Goal: Information Seeking & Learning: Learn about a topic

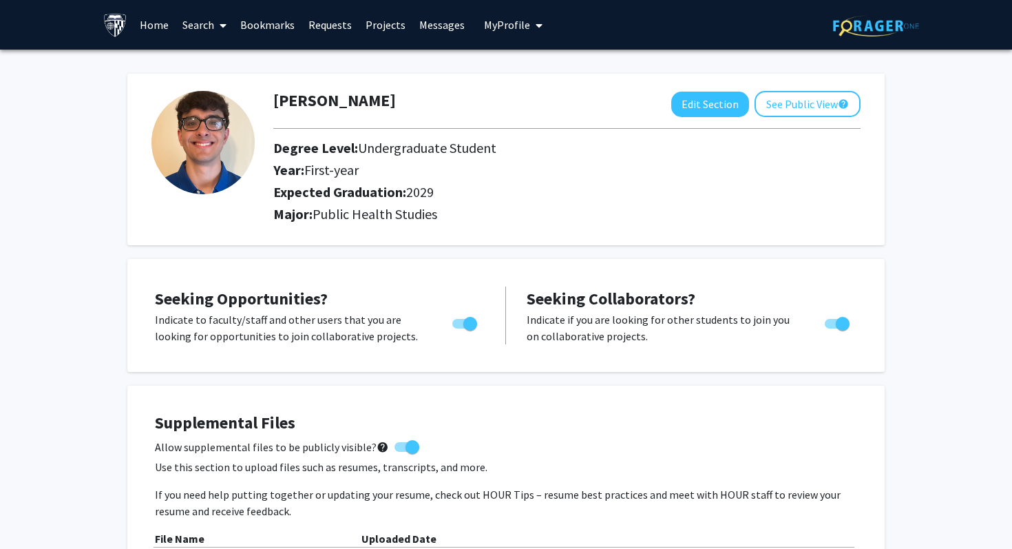
click at [188, 13] on link "Search" at bounding box center [205, 25] width 58 height 48
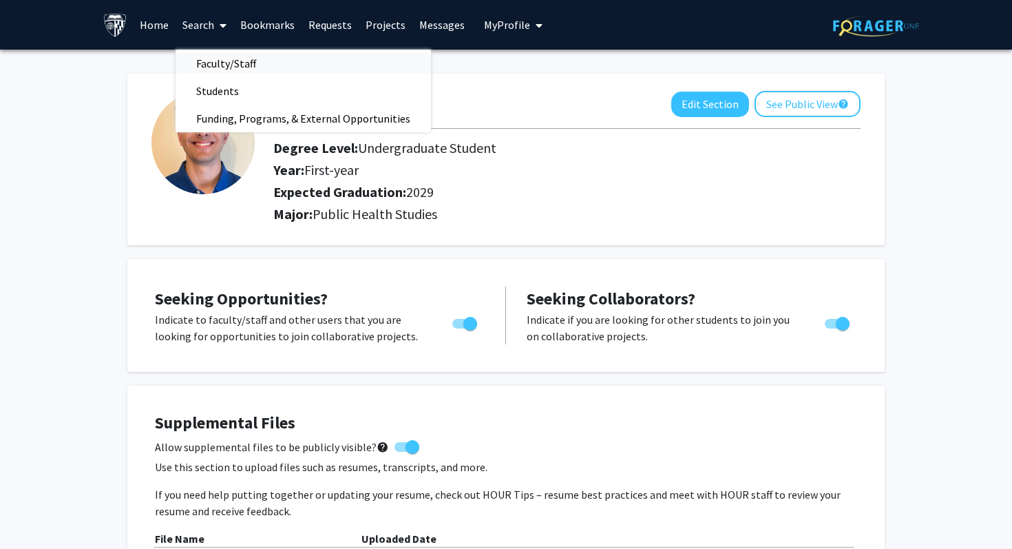
click at [203, 64] on span "Faculty/Staff" at bounding box center [226, 64] width 101 height 28
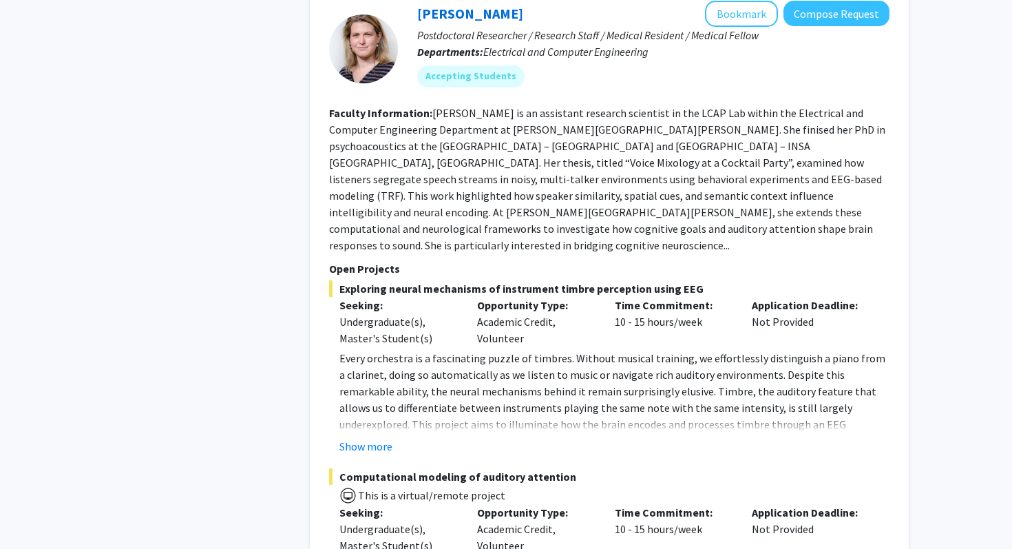
scroll to position [7078, 0]
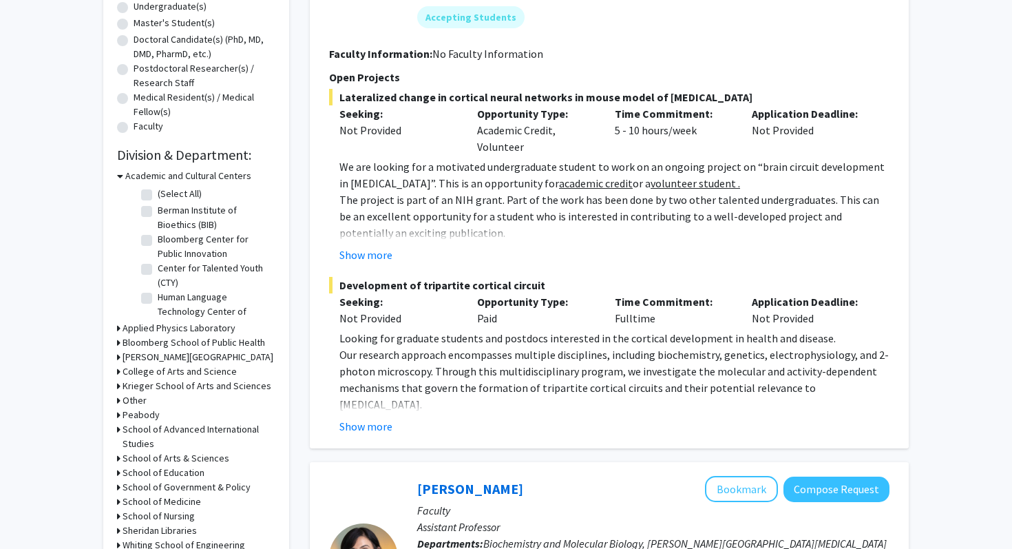
scroll to position [285, 0]
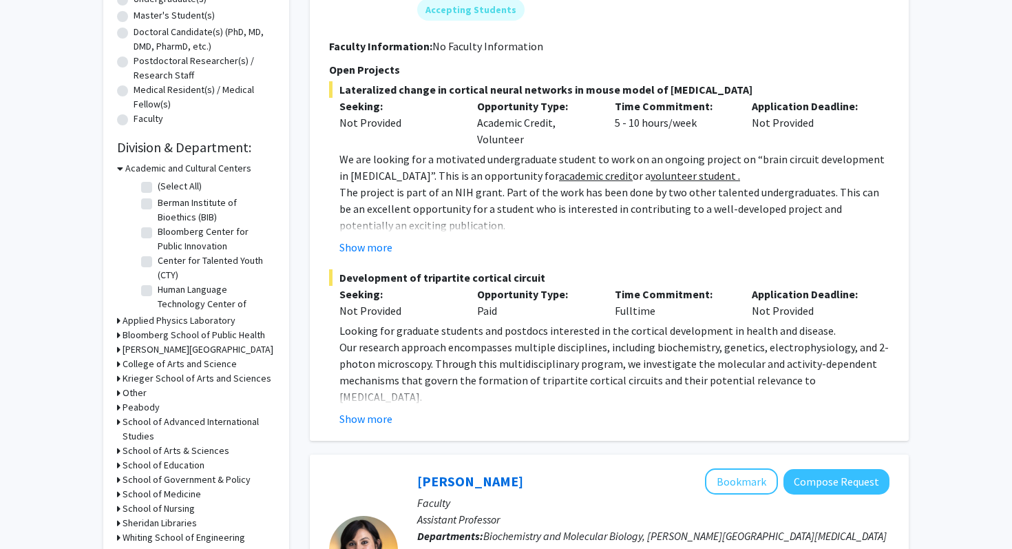
click at [185, 496] on h3 "School of Medicine" at bounding box center [162, 494] width 79 height 14
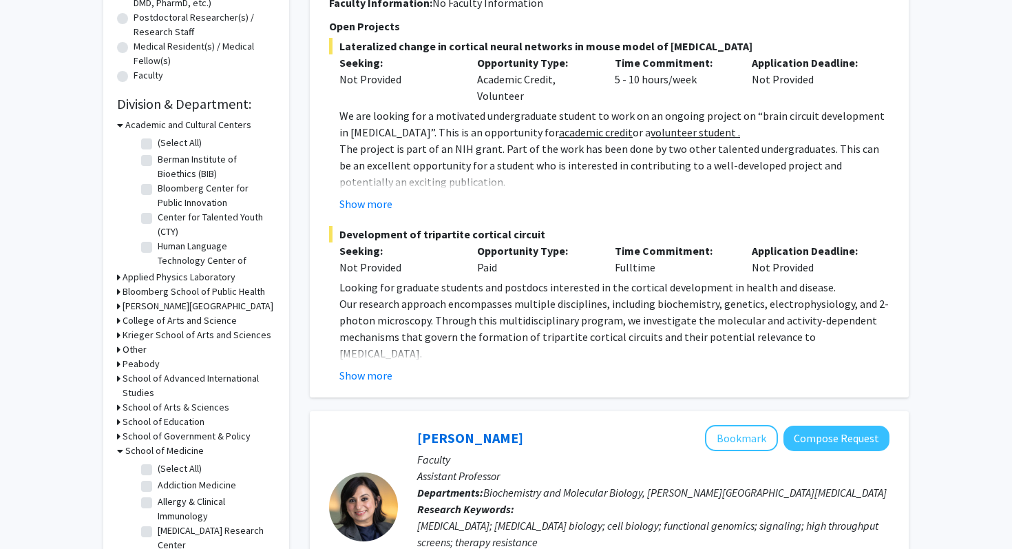
click at [158, 469] on label "(Select All)" at bounding box center [180, 468] width 44 height 14
click at [158, 469] on input "(Select All)" at bounding box center [162, 465] width 9 height 9
checkbox input "true"
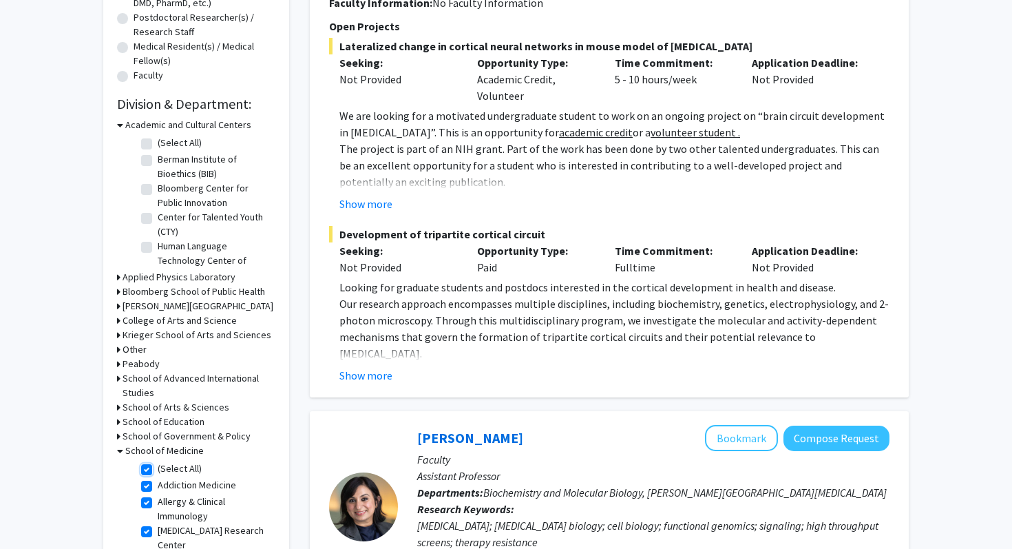
checkbox input "true"
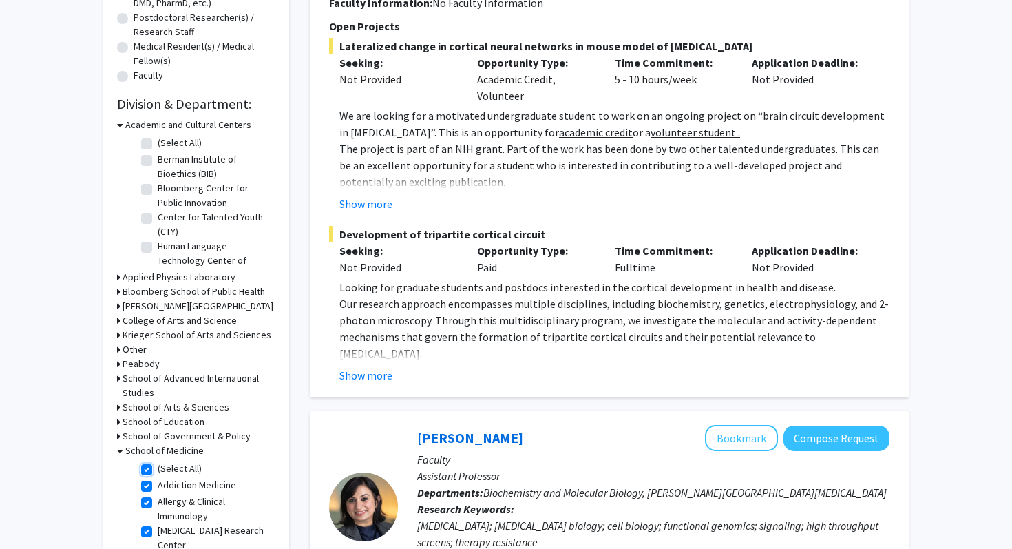
checkbox input "true"
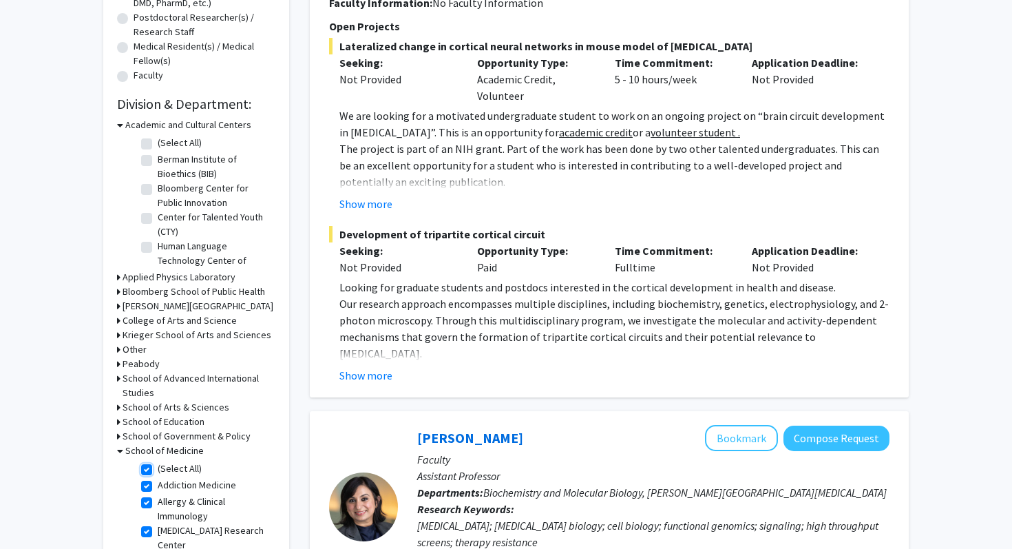
checkbox input "true"
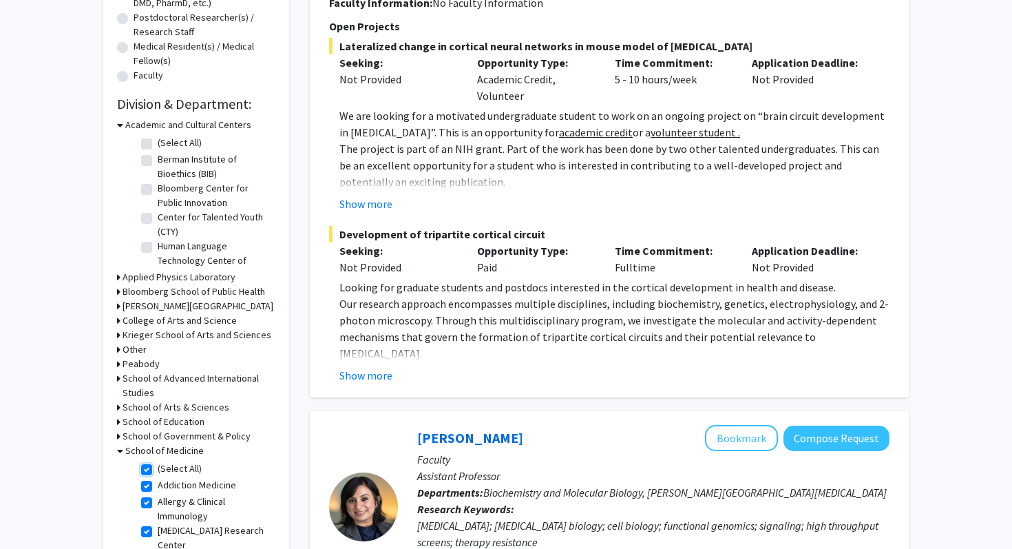
checkbox input "true"
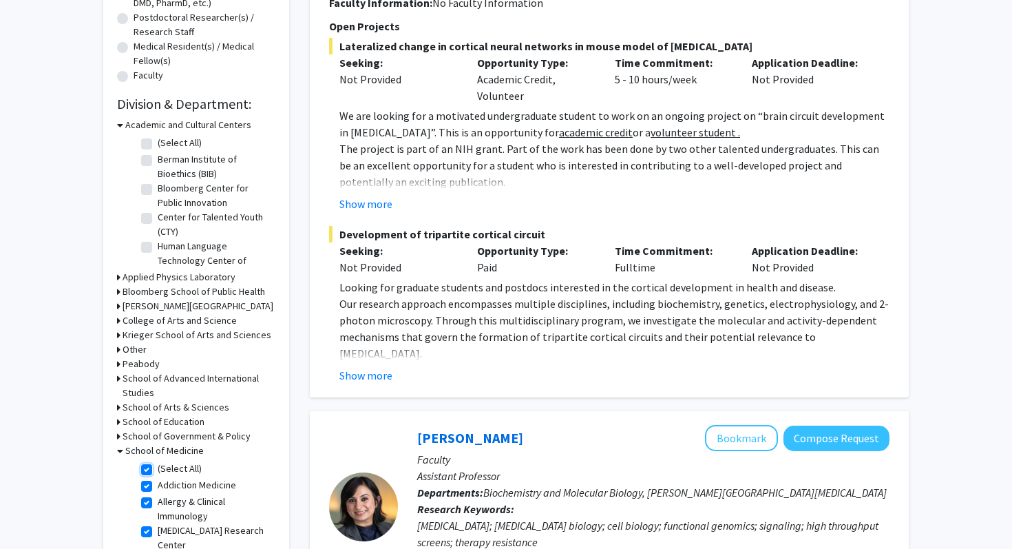
checkbox input "true"
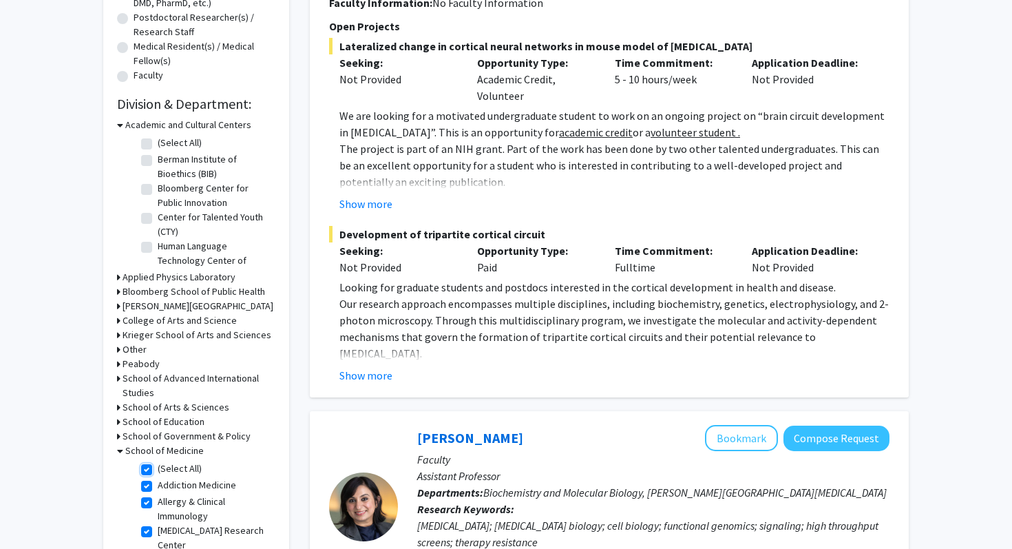
checkbox input "true"
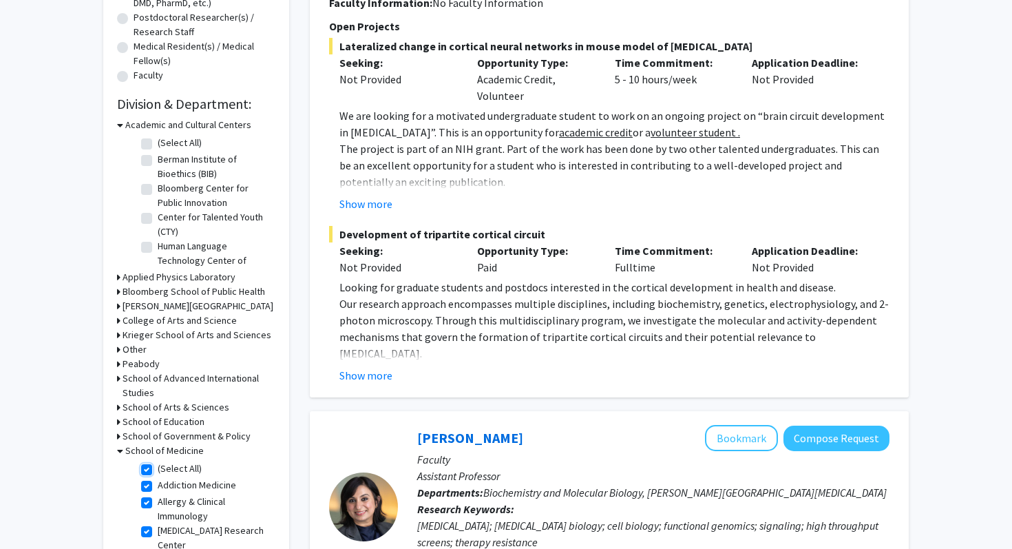
checkbox input "true"
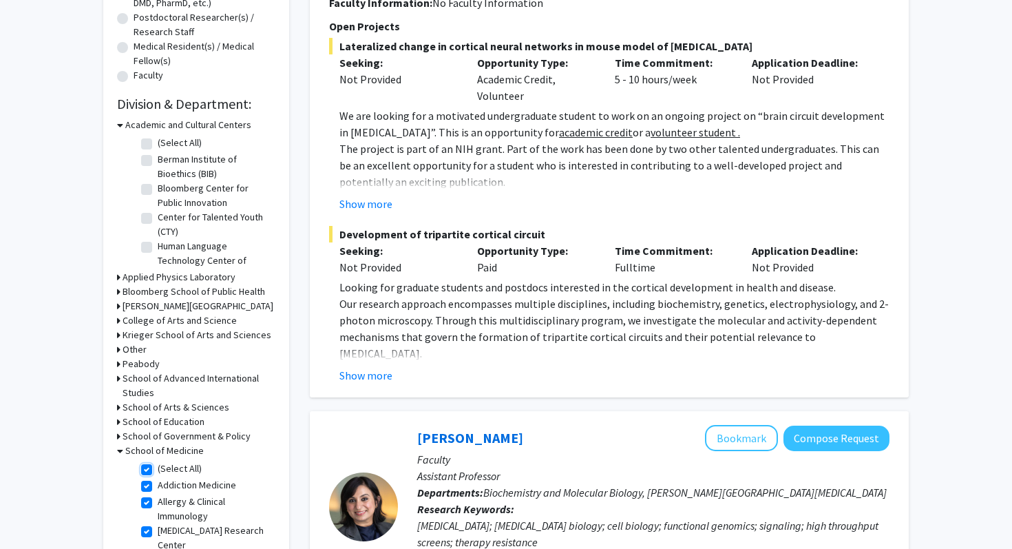
checkbox input "true"
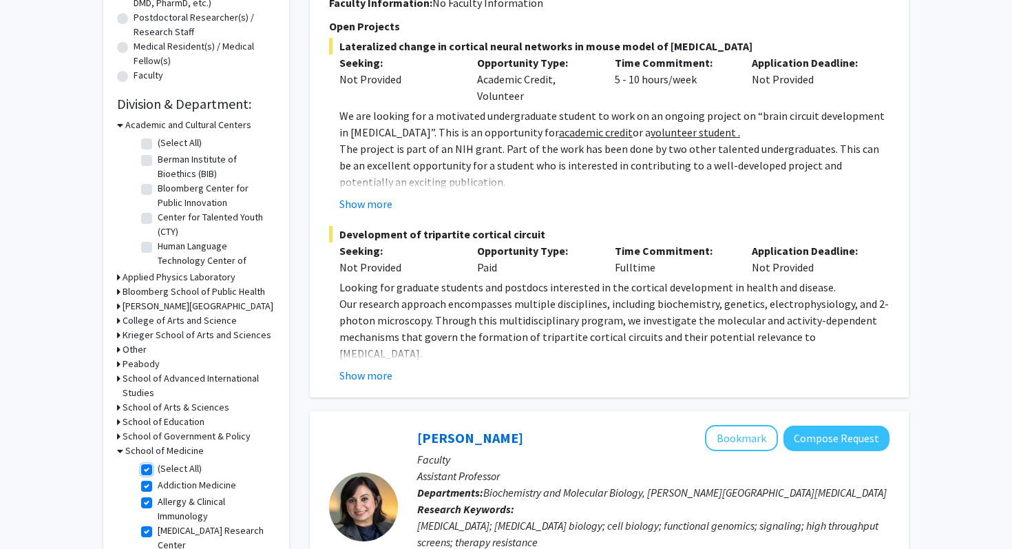
checkbox input "true"
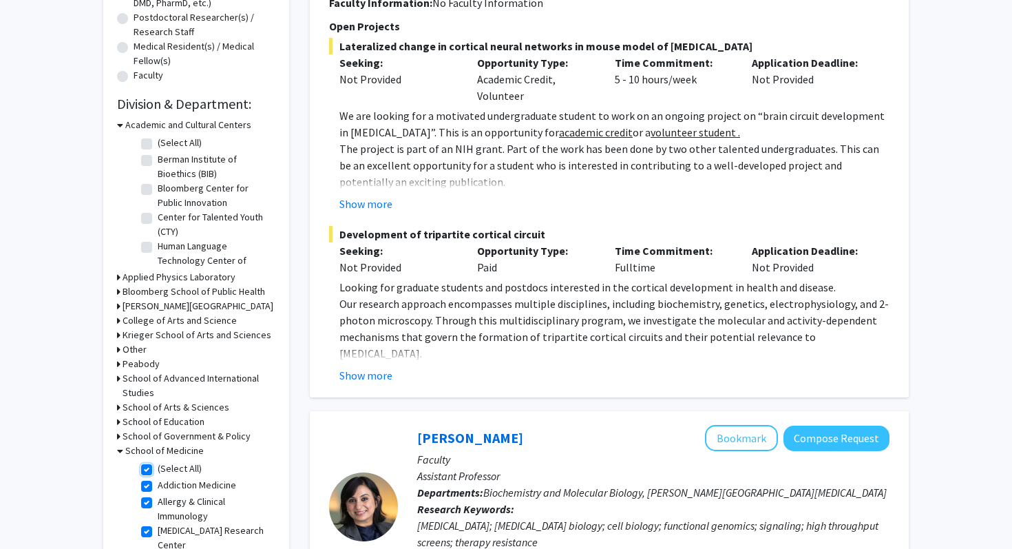
checkbox input "true"
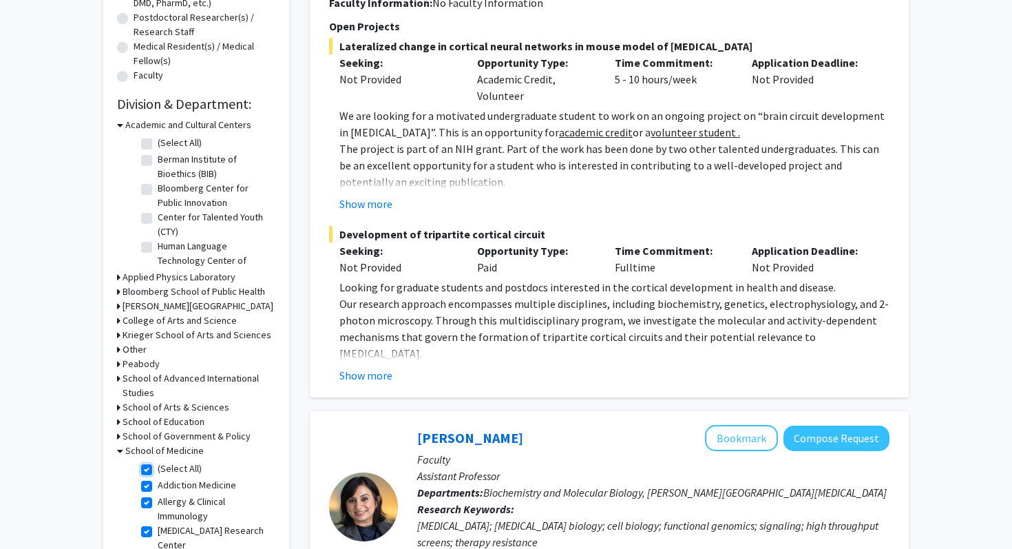
checkbox input "true"
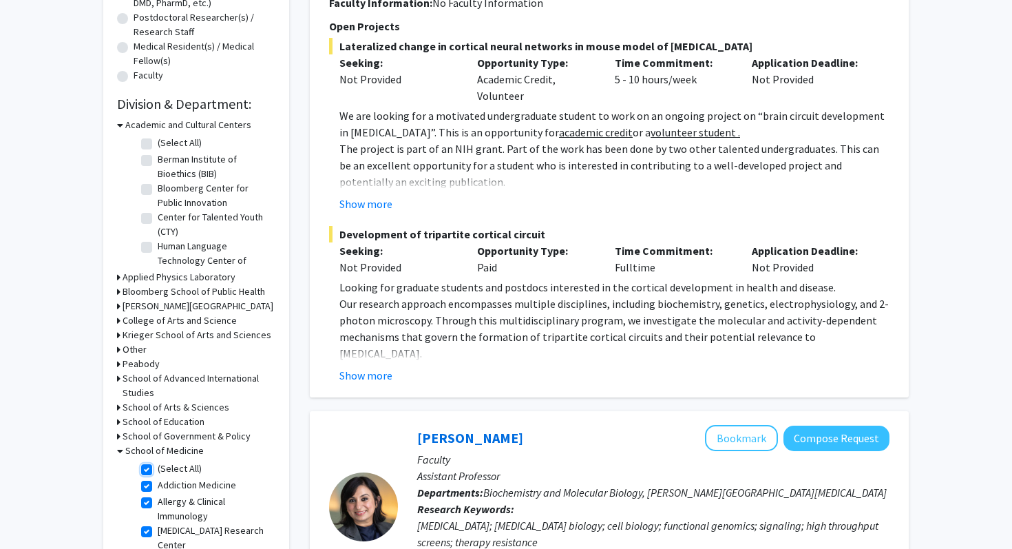
checkbox input "true"
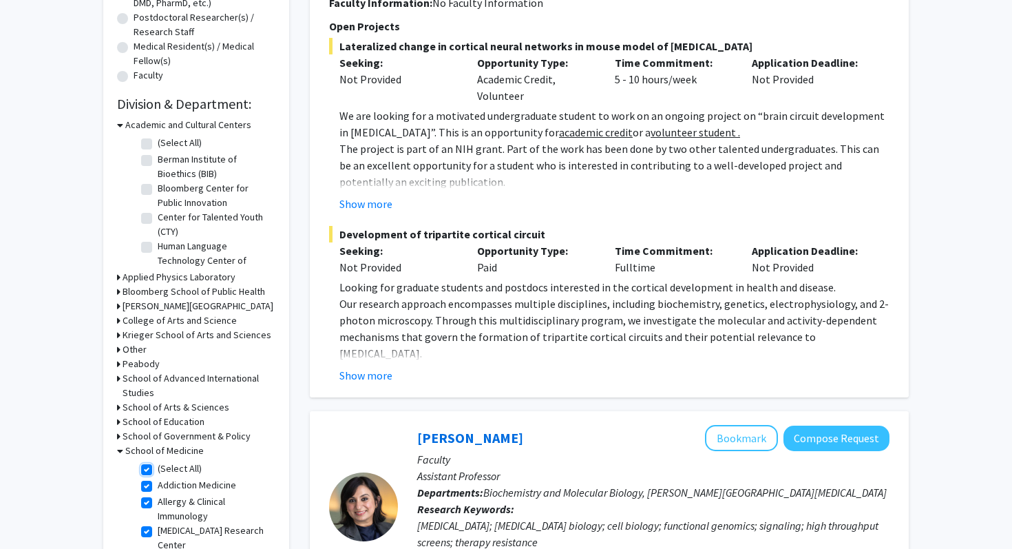
checkbox input "true"
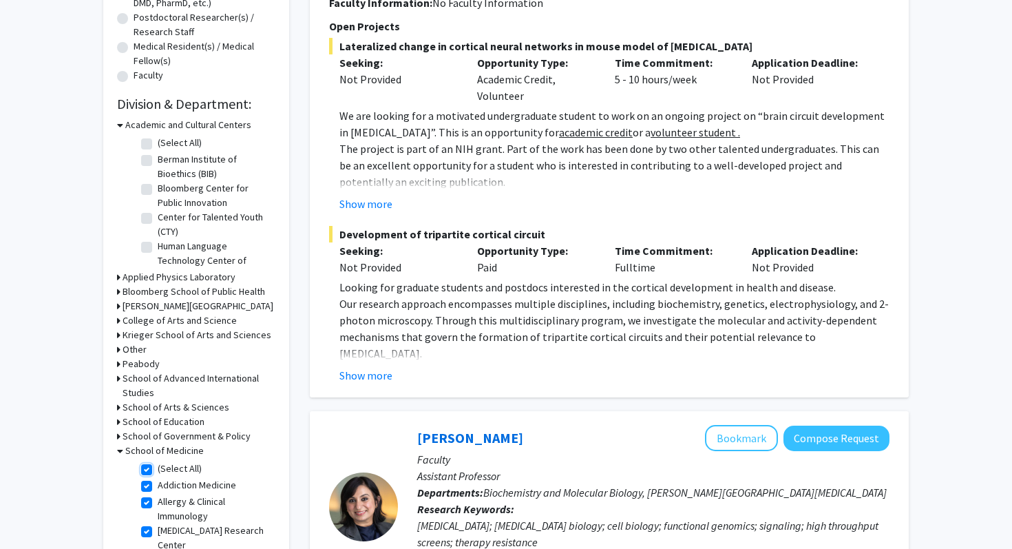
checkbox input "true"
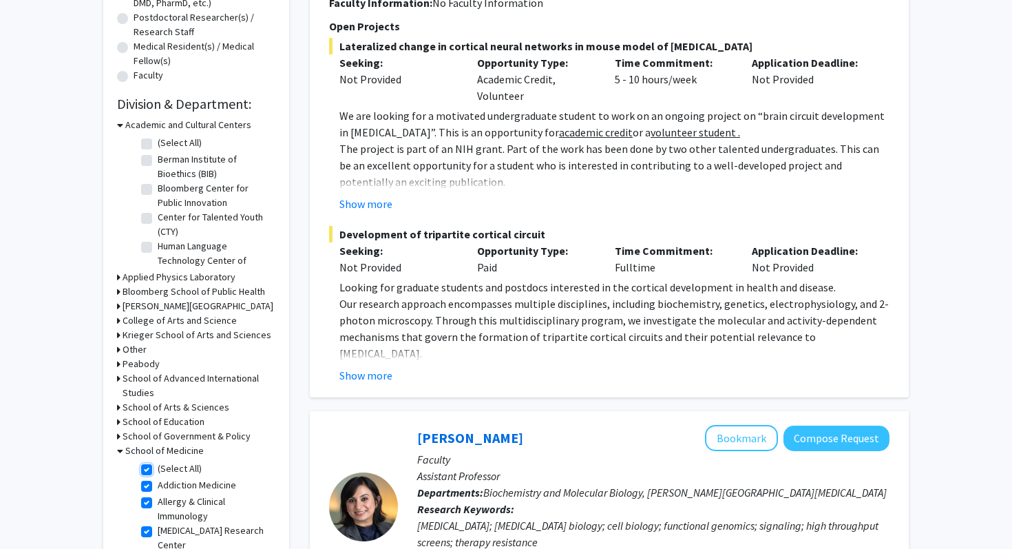
checkbox input "true"
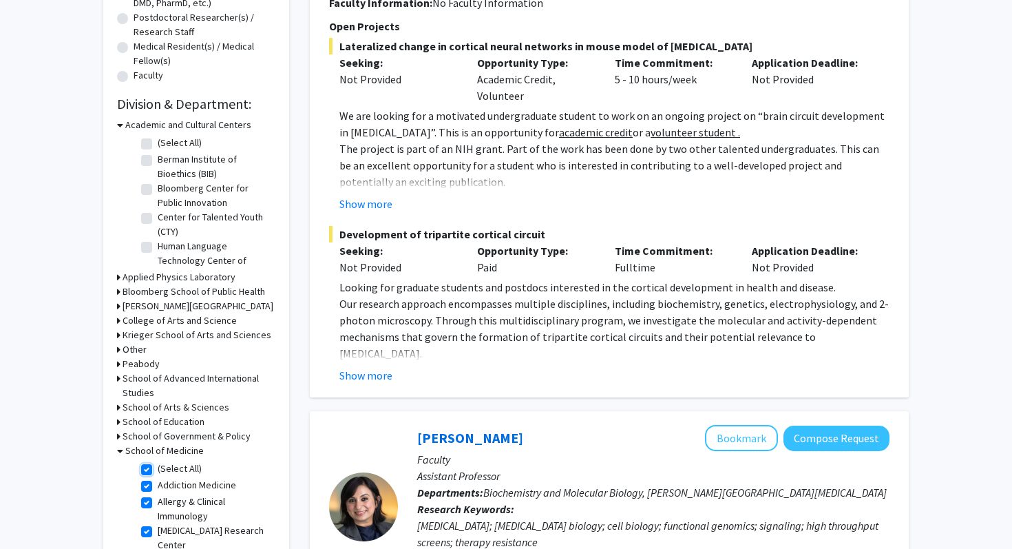
checkbox input "true"
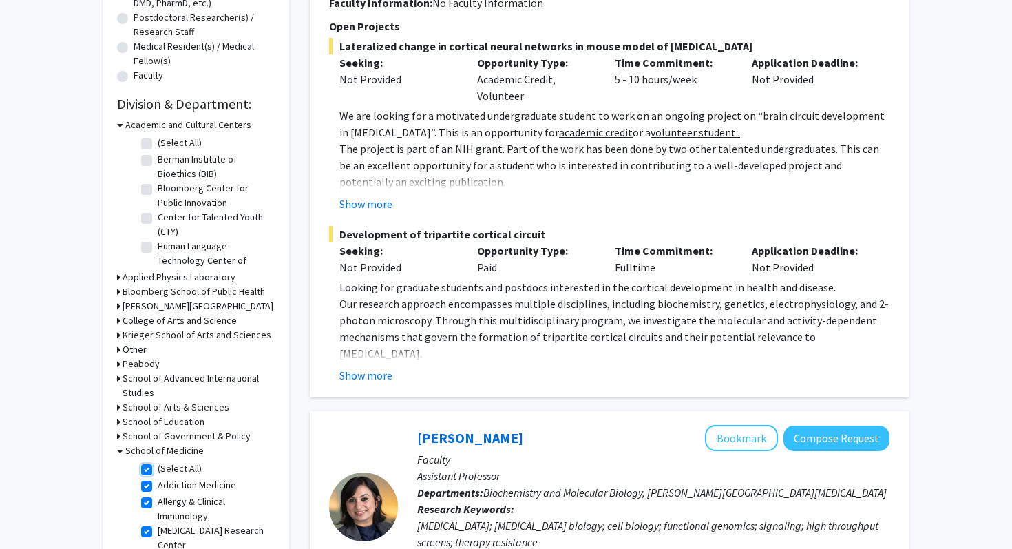
checkbox input "true"
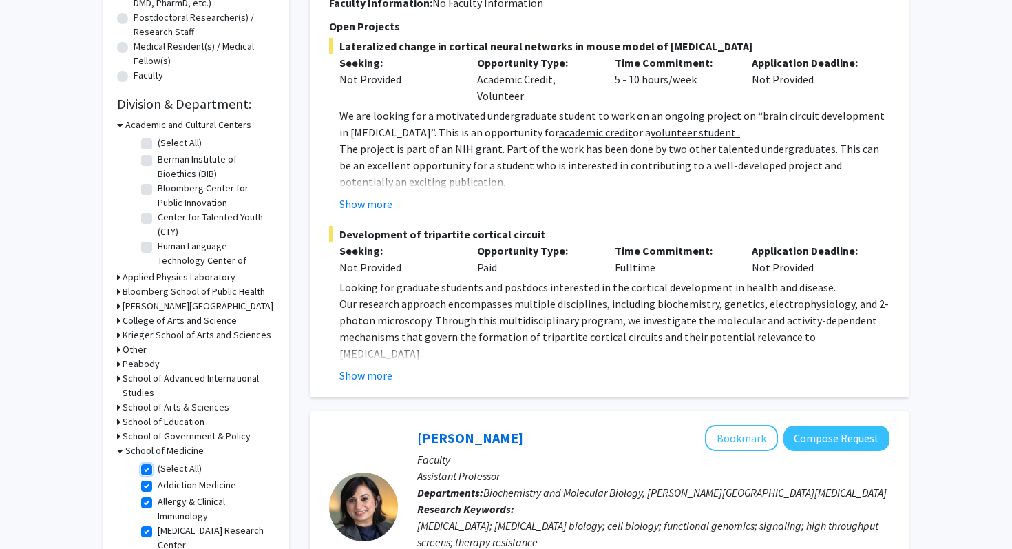
checkbox input "true"
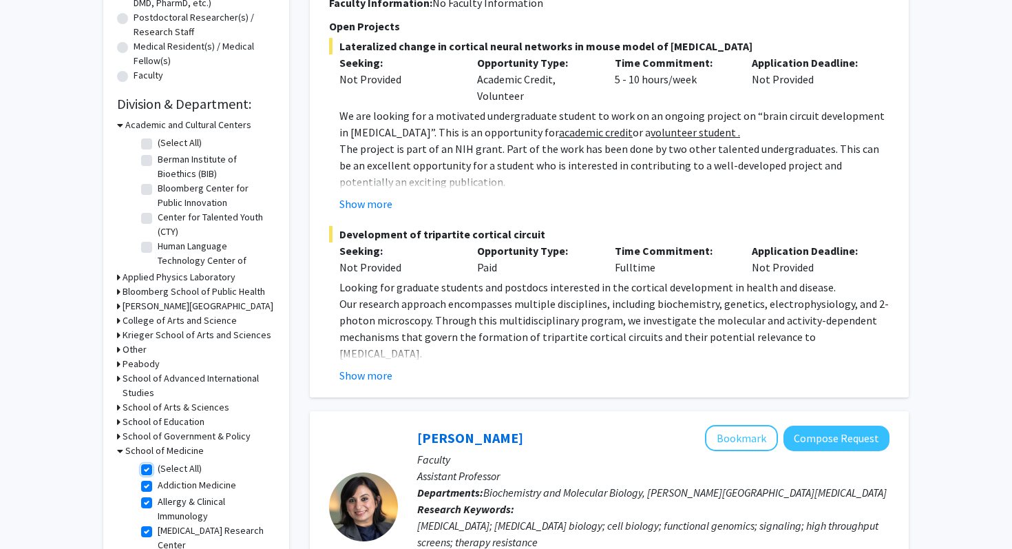
checkbox input "true"
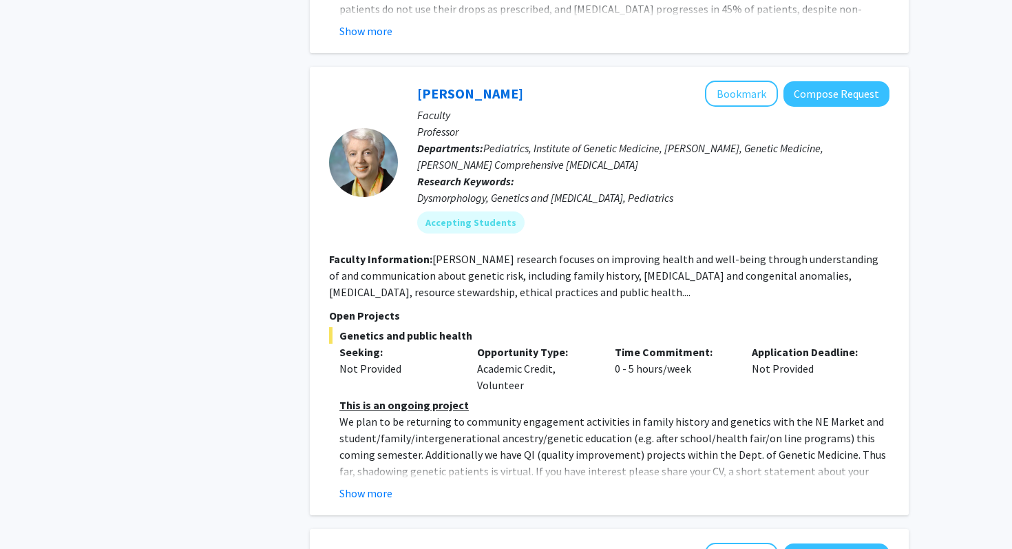
scroll to position [959, 0]
click at [362, 467] on fg-read-more "This is an ongoing project We plan to be returning to community engagement acti…" at bounding box center [609, 450] width 561 height 105
click at [366, 486] on button "Show more" at bounding box center [365, 494] width 53 height 17
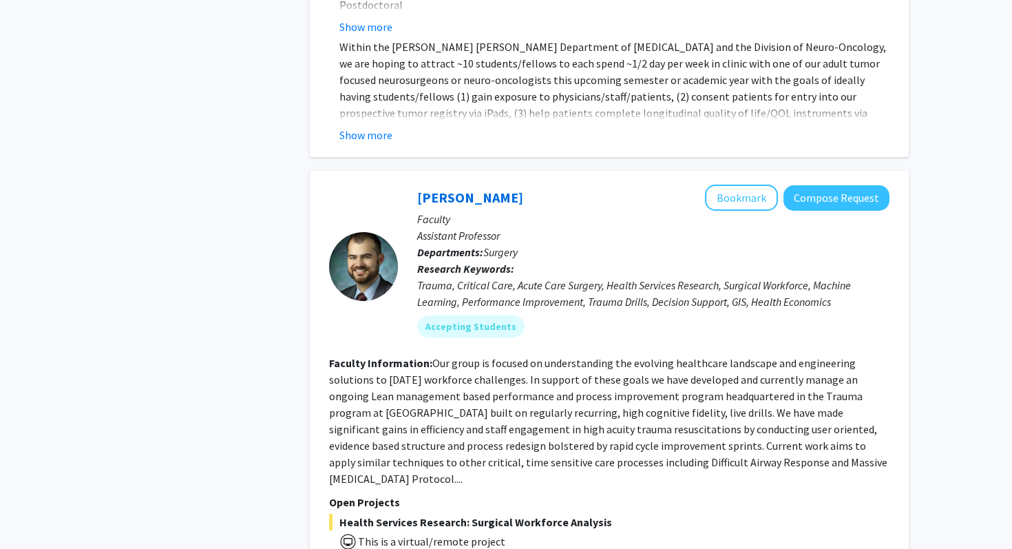
scroll to position [6438, 0]
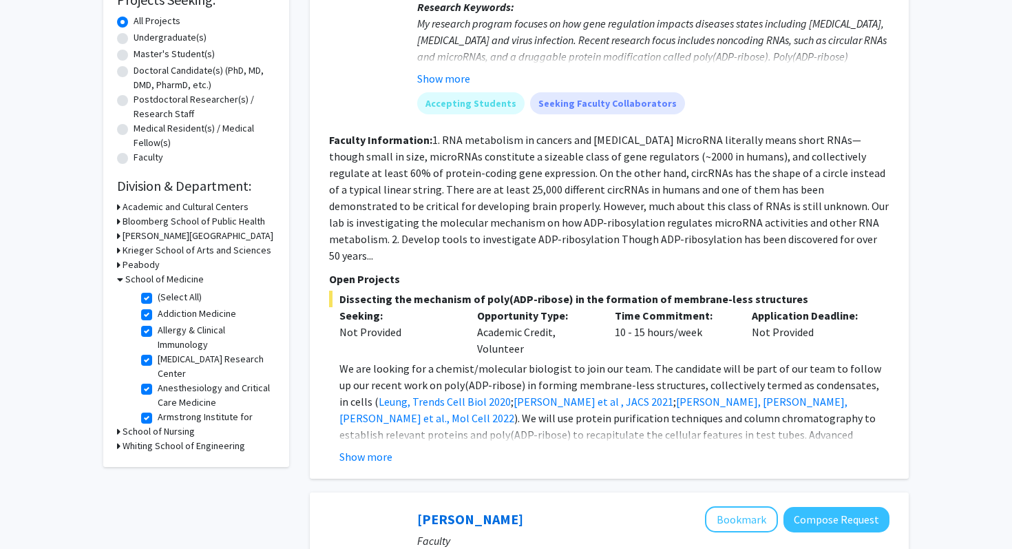
scroll to position [253, 0]
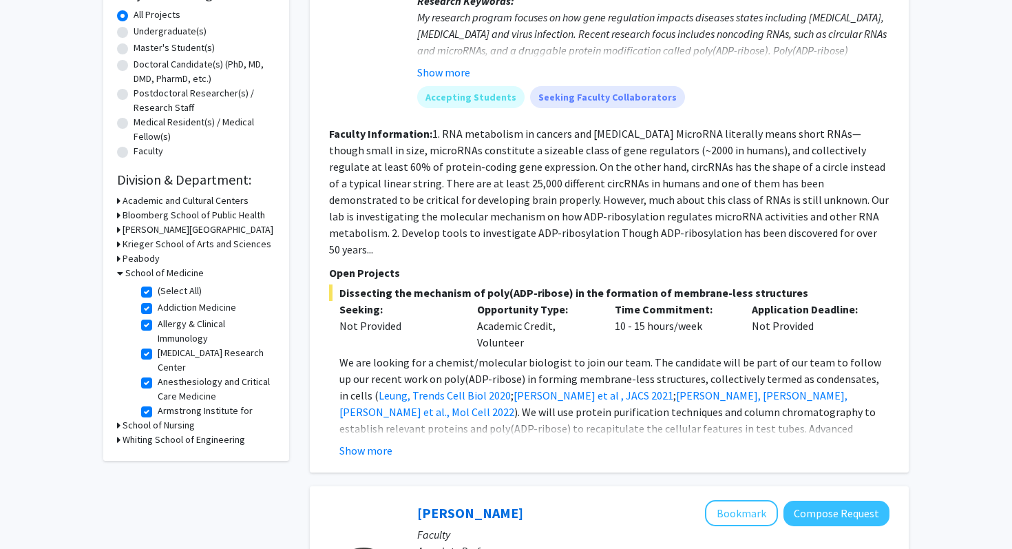
click at [364, 442] on div "Anthony K. L. Leung Bookmark Compose Request Faculty Professor Departments: Mol…" at bounding box center [609, 179] width 599 height 586
click at [363, 442] on button "Show more" at bounding box center [365, 450] width 53 height 17
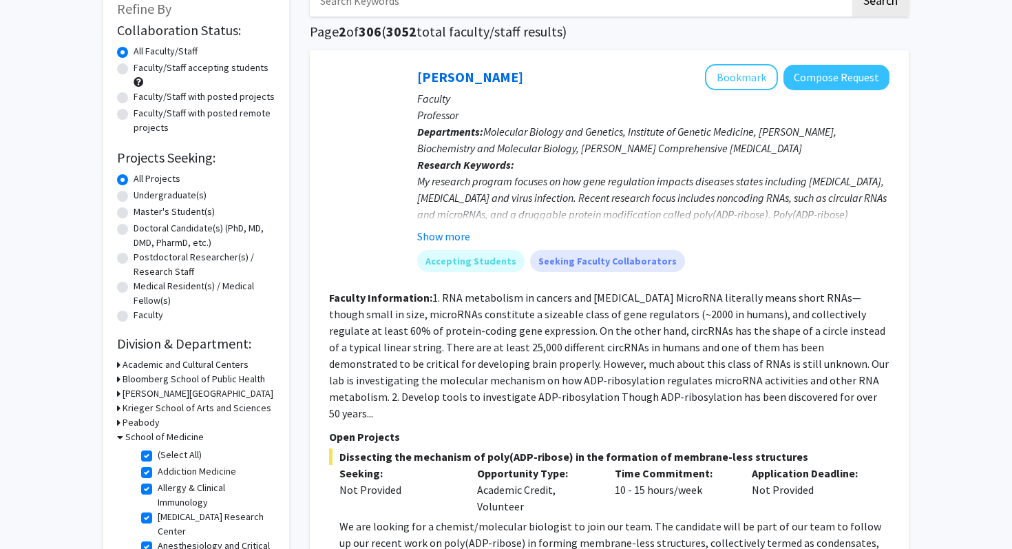
scroll to position [84, 0]
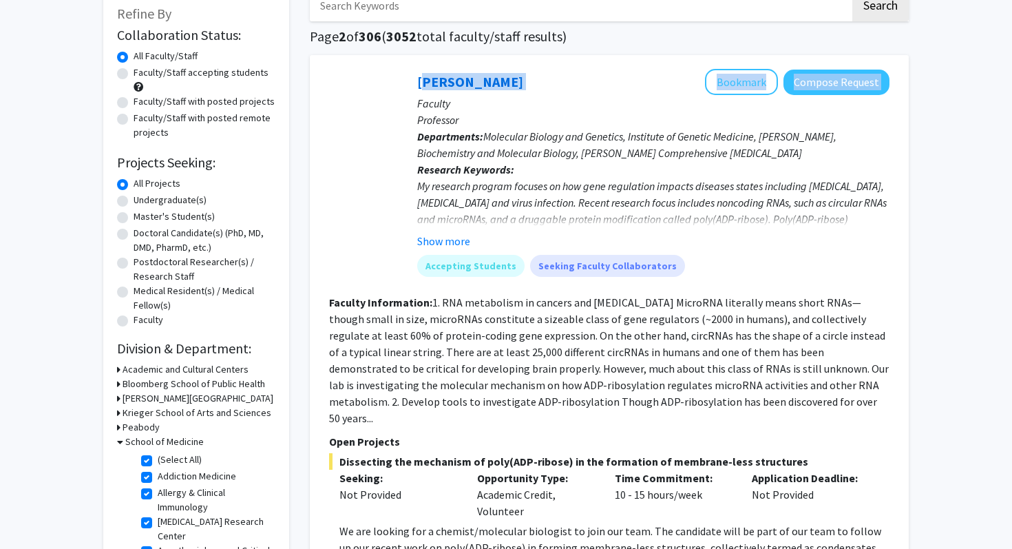
drag, startPoint x: 408, startPoint y: 83, endPoint x: 554, endPoint y: 85, distance: 146.0
click at [555, 85] on div "Anthony K. L. Leung Bookmark Compose Request Faculty Professor Departments: Mol…" at bounding box center [644, 178] width 492 height 218
click at [564, 79] on div "Anthony K. L. Leung Bookmark Compose Request" at bounding box center [653, 82] width 472 height 26
drag, startPoint x: 564, startPoint y: 79, endPoint x: 393, endPoint y: 89, distance: 171.0
click at [395, 89] on section "Anthony K. L. Leung Bookmark Compose Request Faculty Professor Departments: Mol…" at bounding box center [609, 178] width 561 height 218
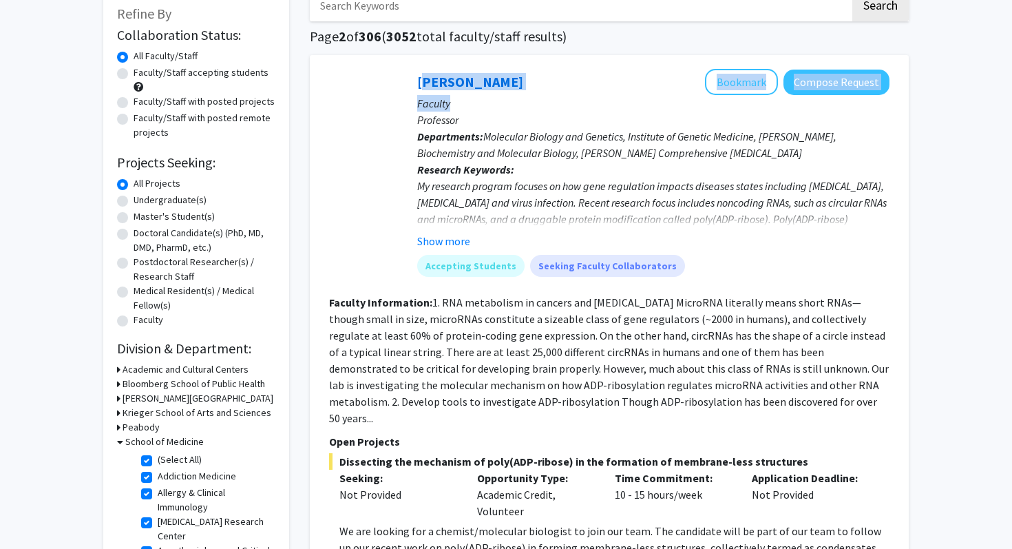
click at [393, 89] on div at bounding box center [363, 178] width 69 height 218
drag, startPoint x: 401, startPoint y: 79, endPoint x: 536, endPoint y: 75, distance: 135.0
click at [536, 75] on div "Anthony K. L. Leung Bookmark Compose Request Faculty Professor Departments: Mol…" at bounding box center [644, 178] width 492 height 218
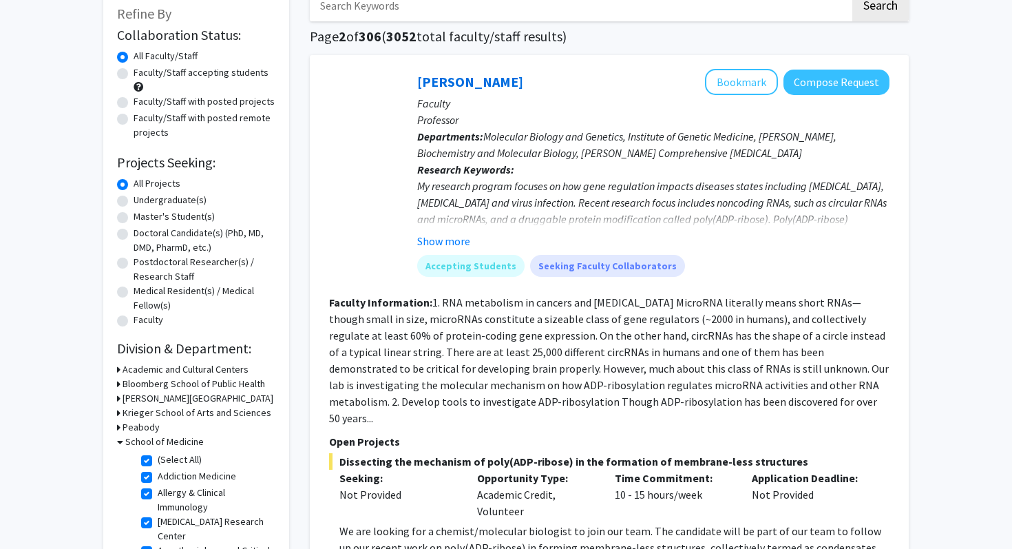
copy link "[PERSON_NAME]"
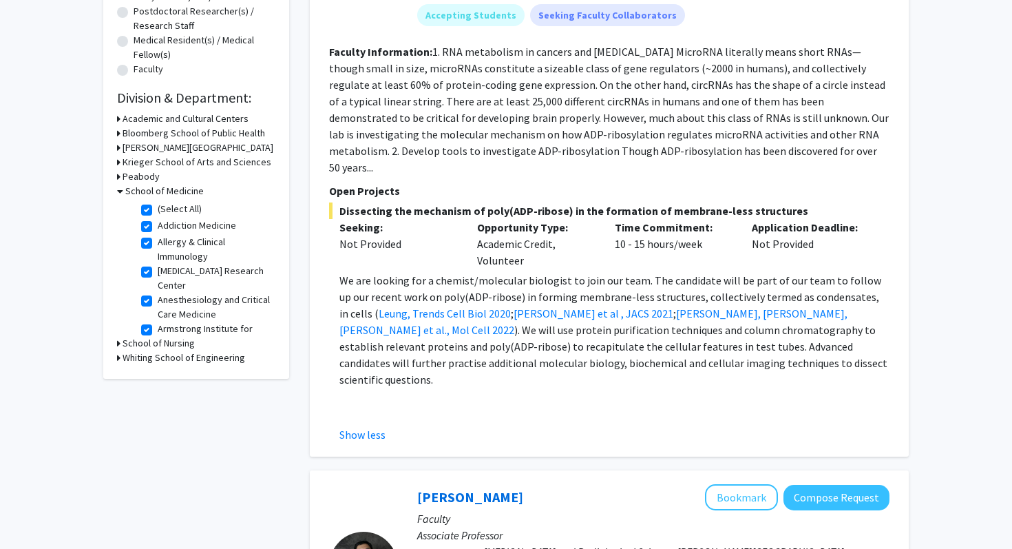
scroll to position [127, 0]
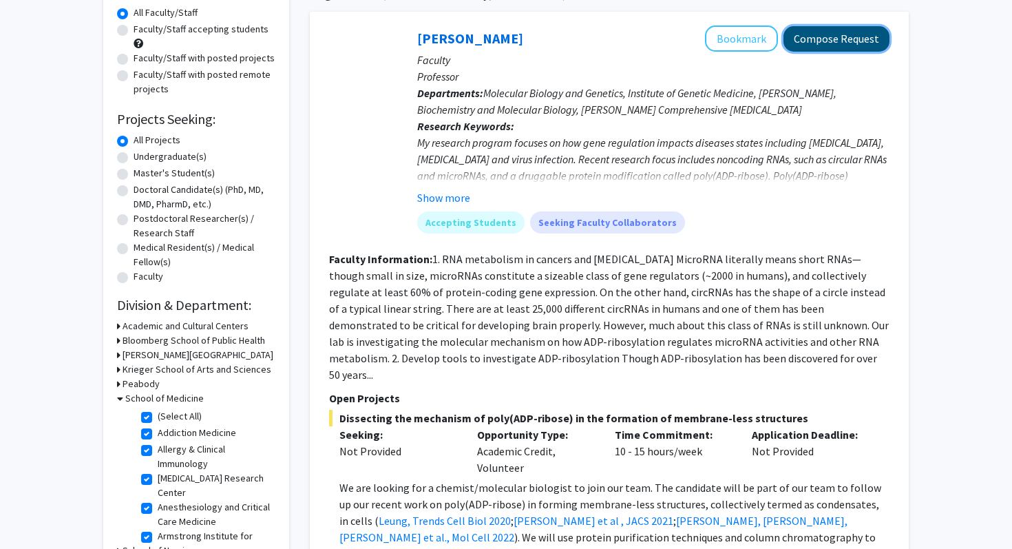
click at [822, 39] on button "Compose Request" at bounding box center [837, 38] width 106 height 25
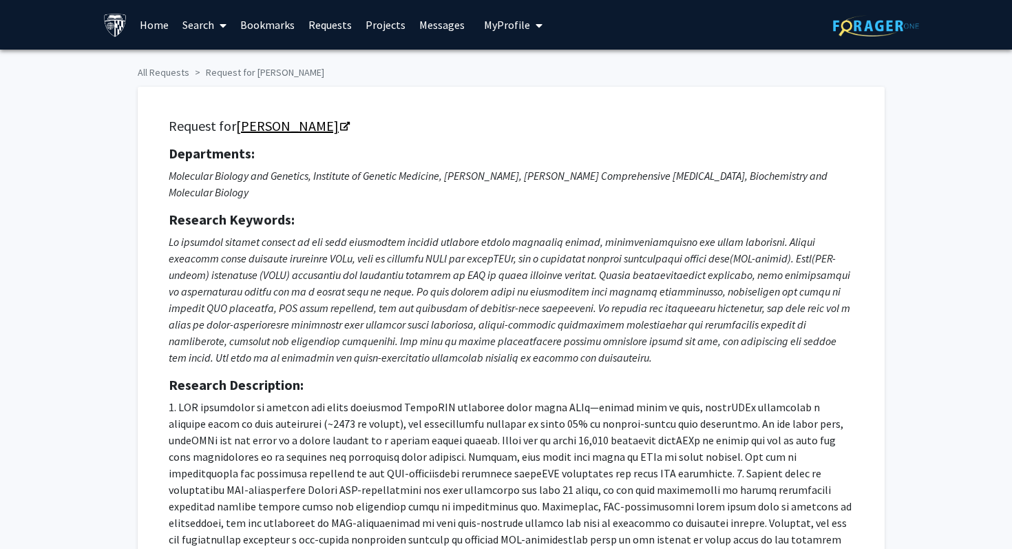
click at [350, 123] on icon "Opens in a new tab" at bounding box center [345, 127] width 10 height 9
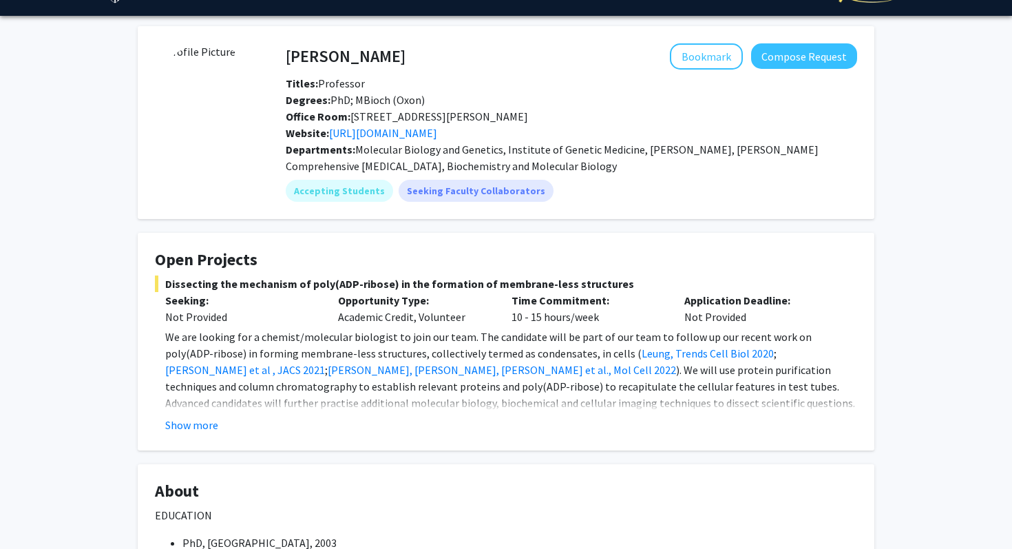
scroll to position [37, 0]
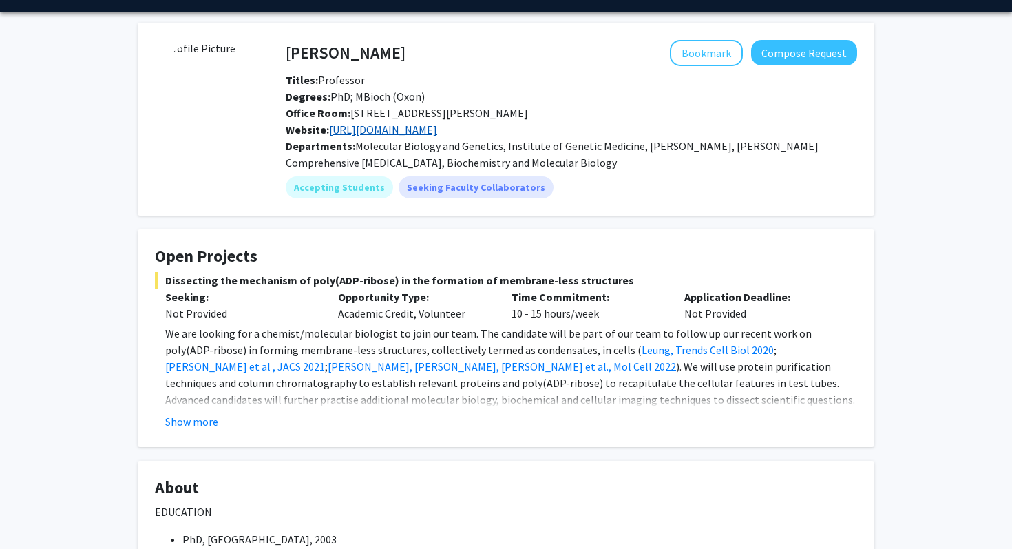
click at [377, 127] on link "http://leunglab.org/index.html" at bounding box center [383, 130] width 108 height 14
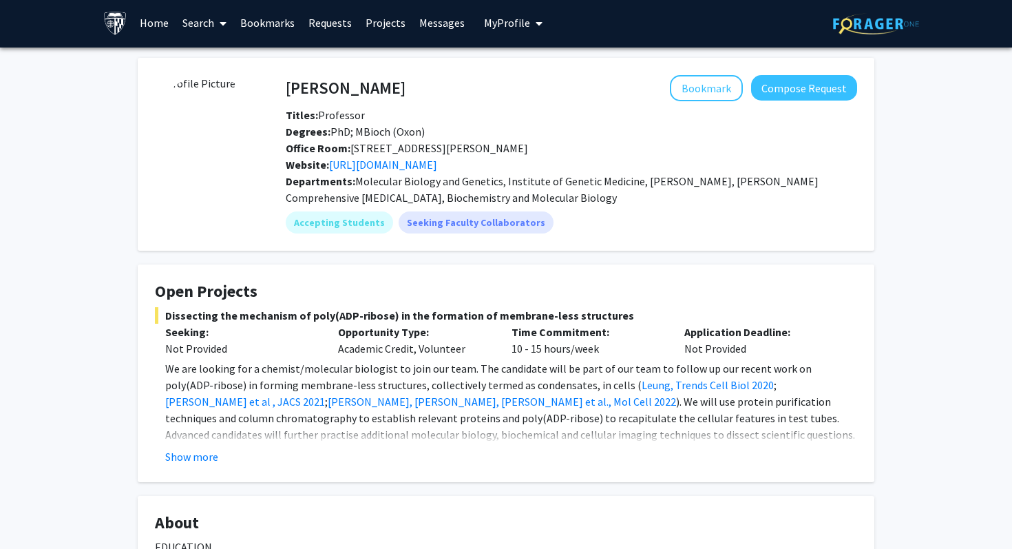
scroll to position [3, 0]
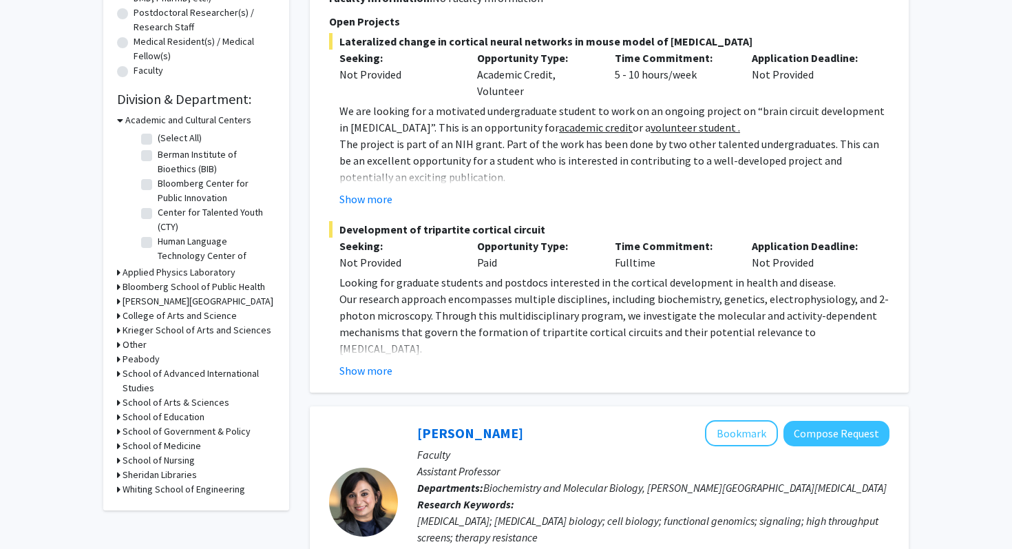
scroll to position [369, 0]
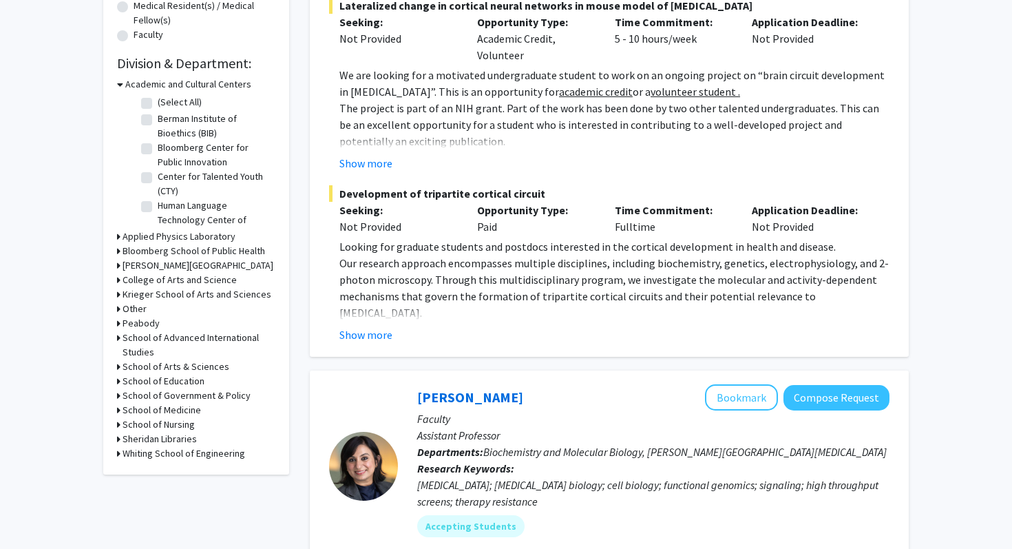
click at [162, 403] on h3 "School of Medicine" at bounding box center [162, 410] width 79 height 14
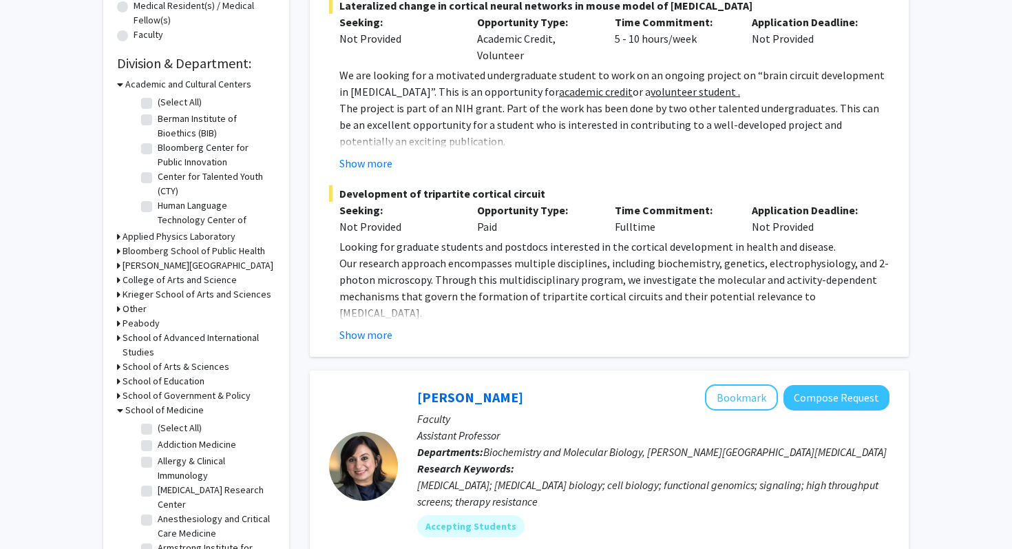
click at [158, 426] on label "(Select All)" at bounding box center [180, 428] width 44 height 14
click at [158, 426] on input "(Select All)" at bounding box center [162, 425] width 9 height 9
checkbox input "true"
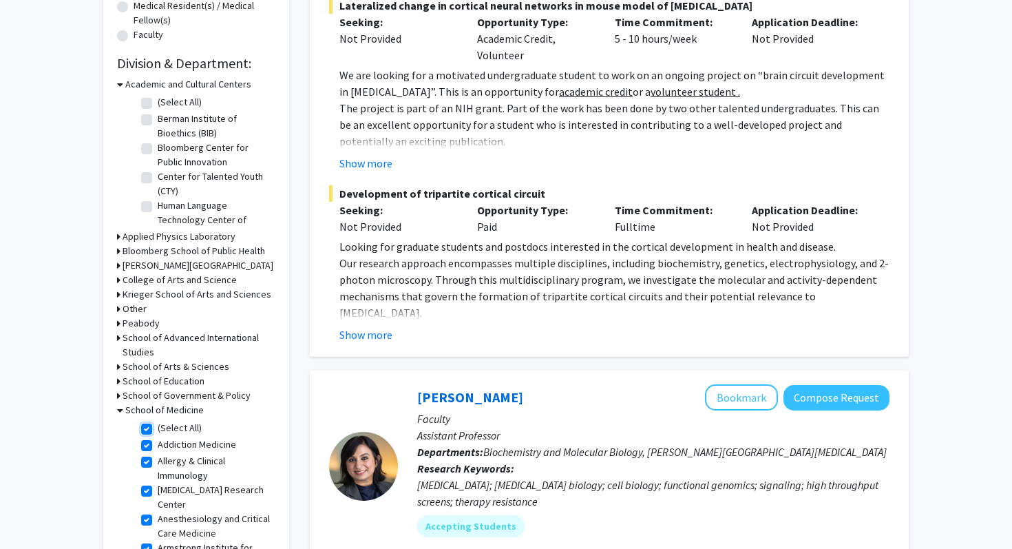
checkbox input "true"
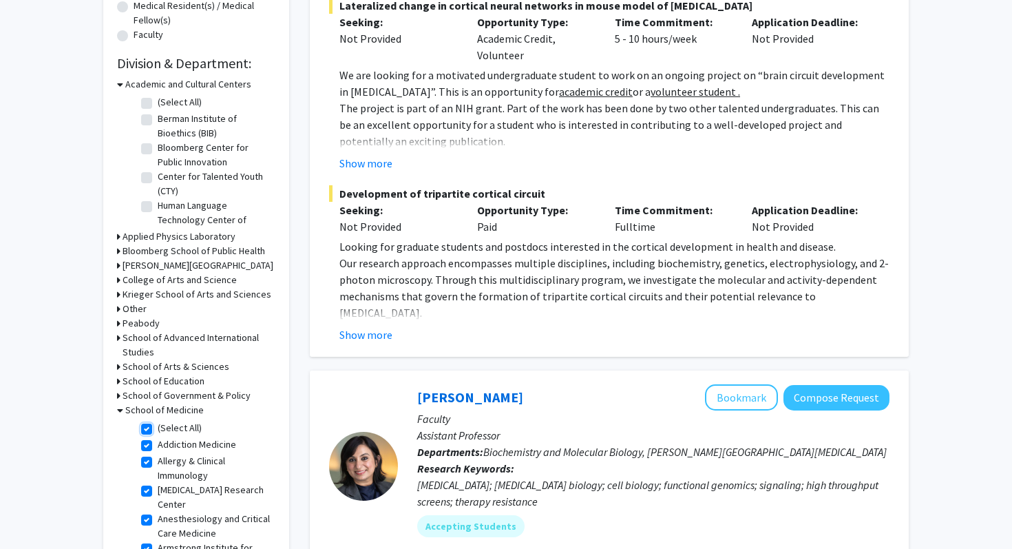
checkbox input "true"
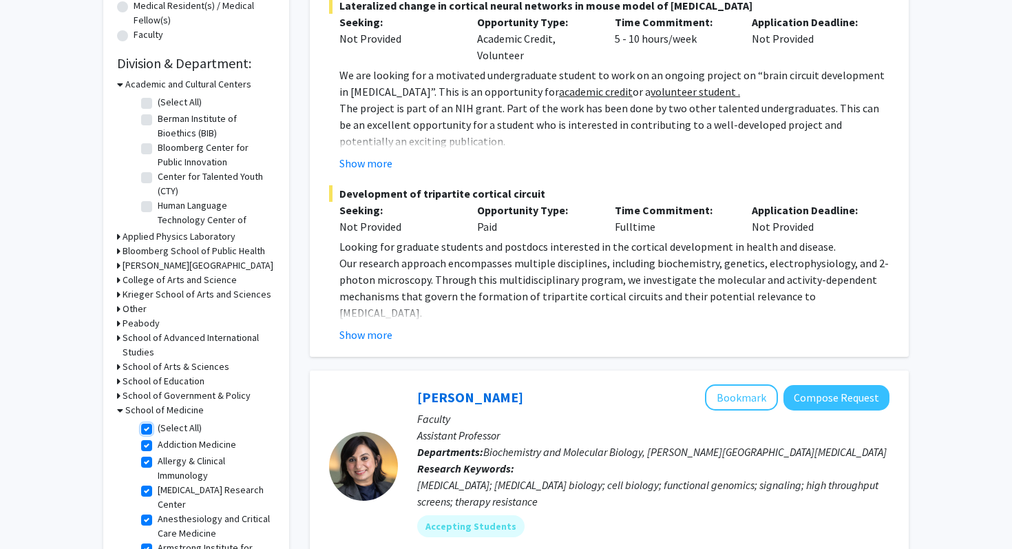
checkbox input "true"
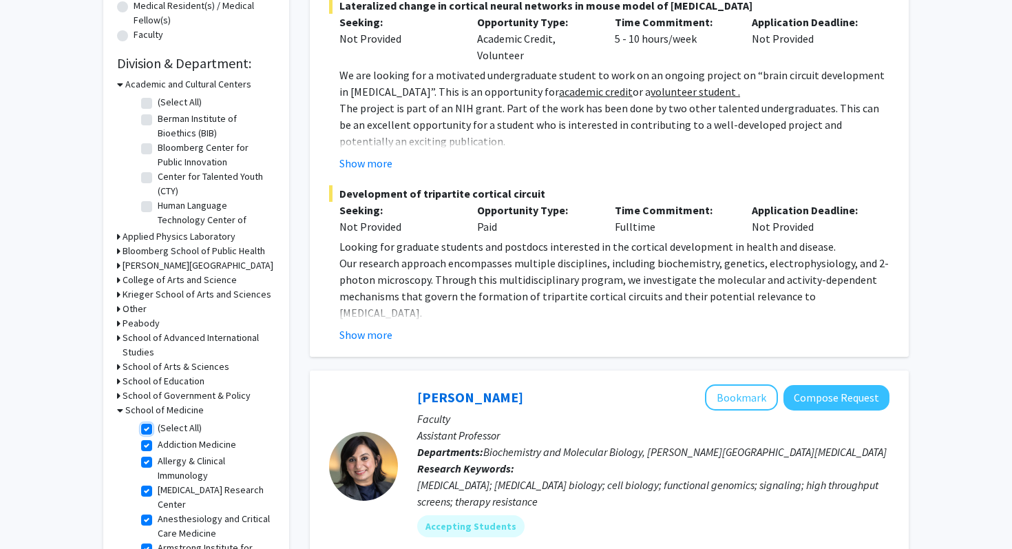
checkbox input "true"
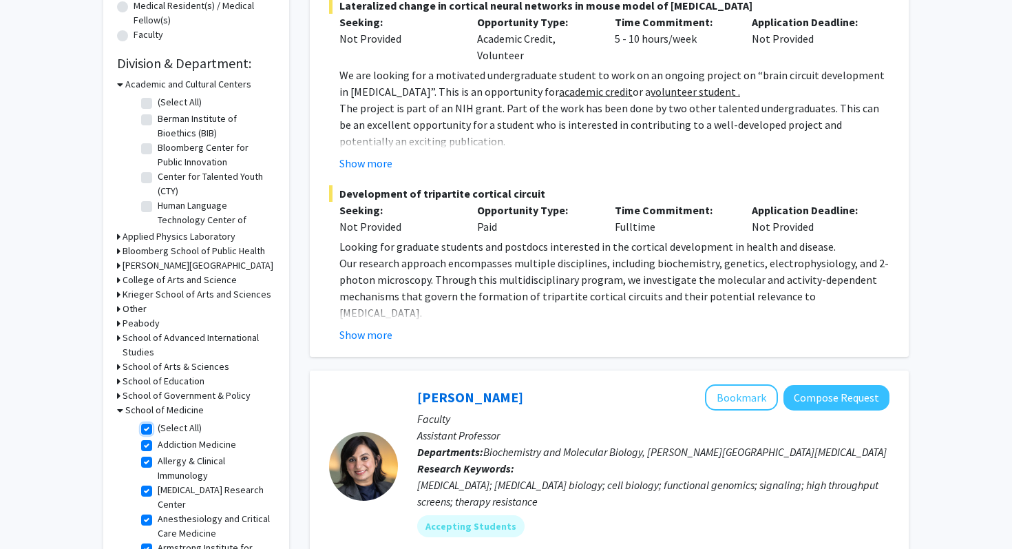
checkbox input "true"
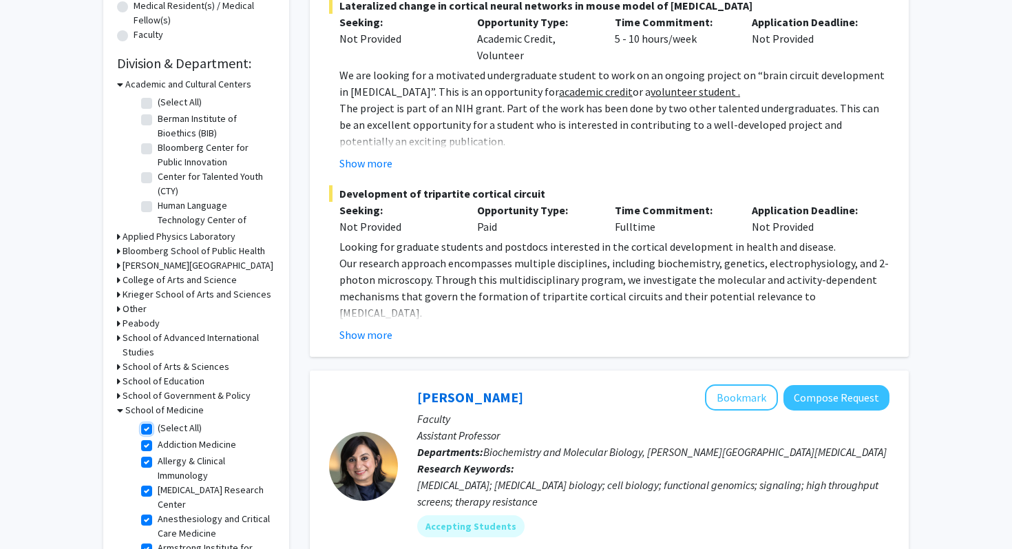
checkbox input "true"
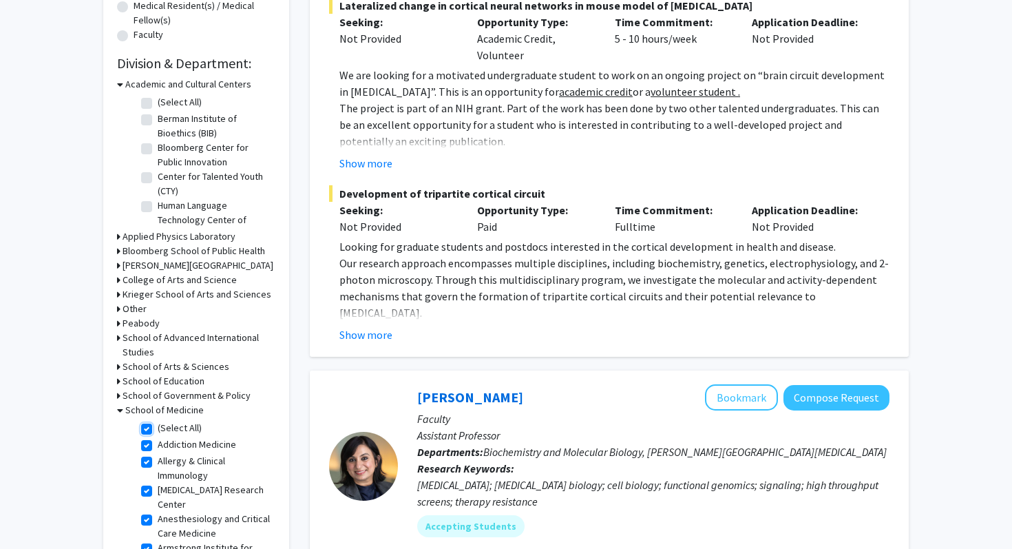
checkbox input "true"
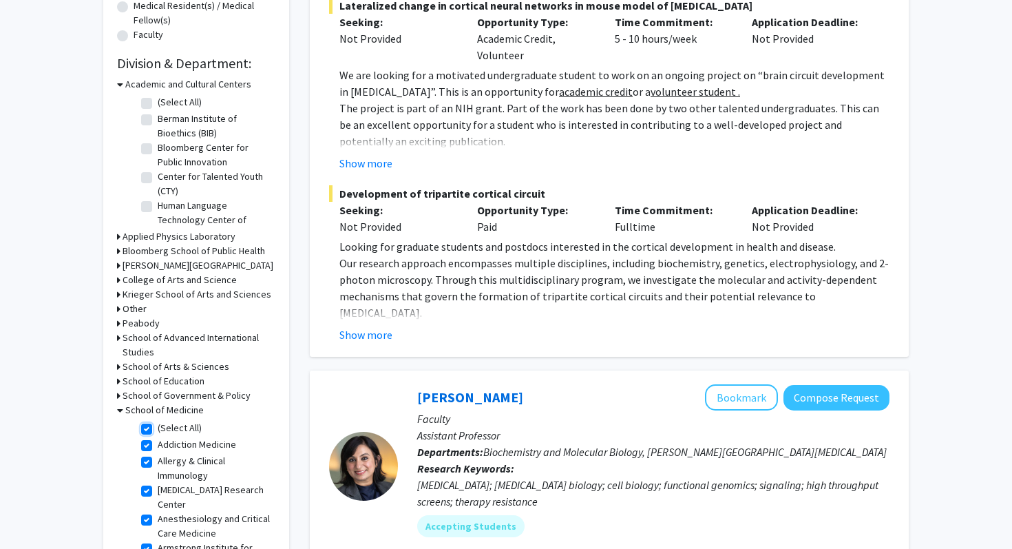
checkbox input "true"
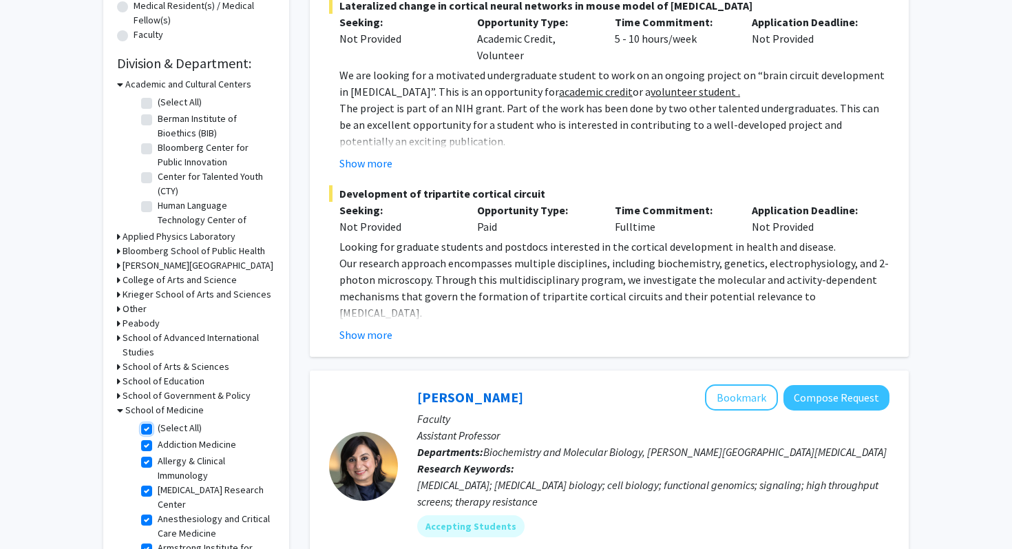
checkbox input "true"
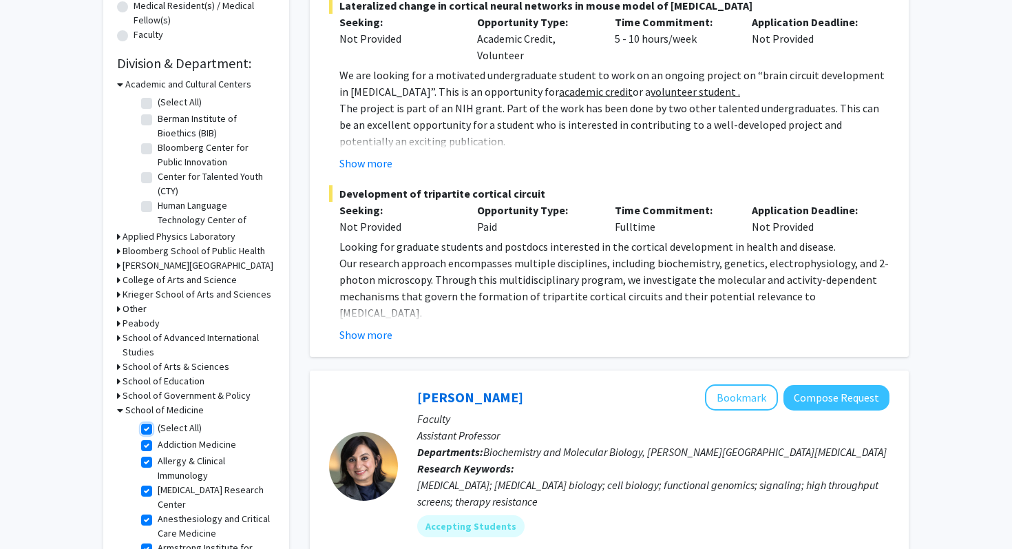
checkbox input "true"
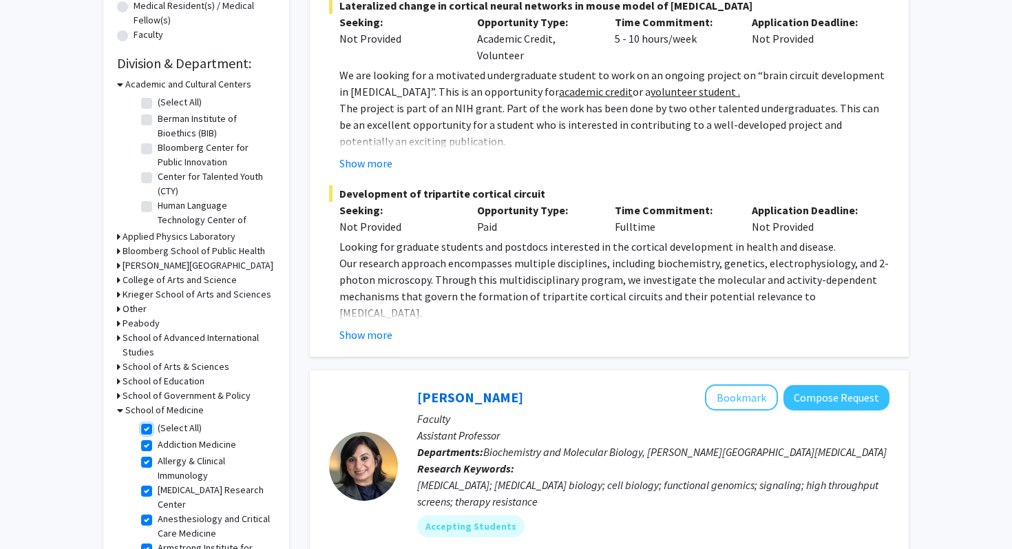
checkbox input "true"
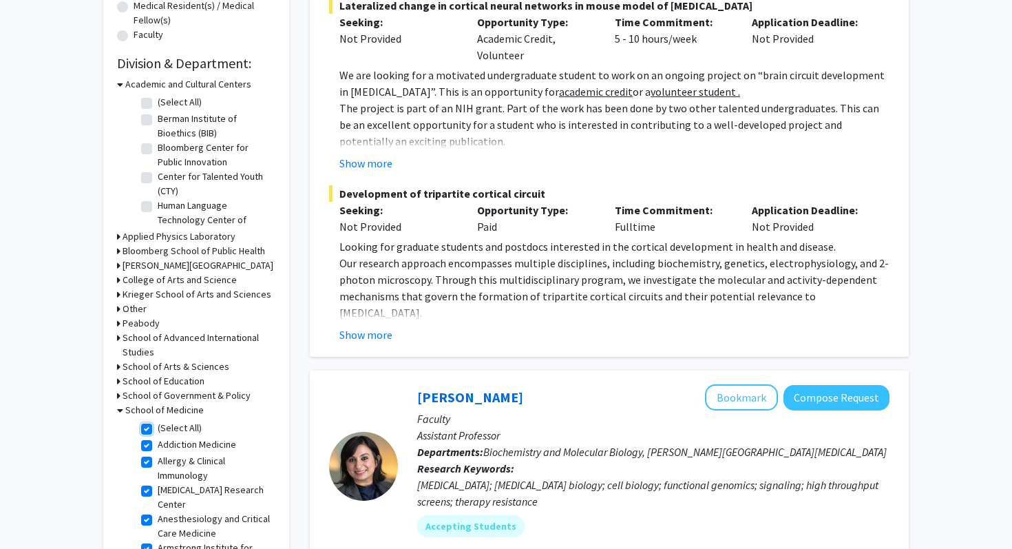
checkbox input "true"
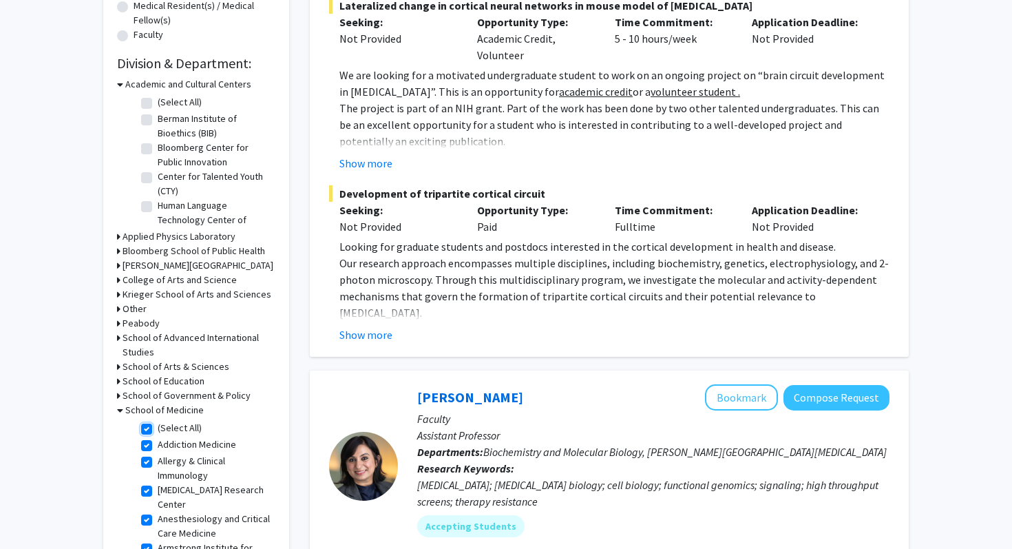
checkbox input "true"
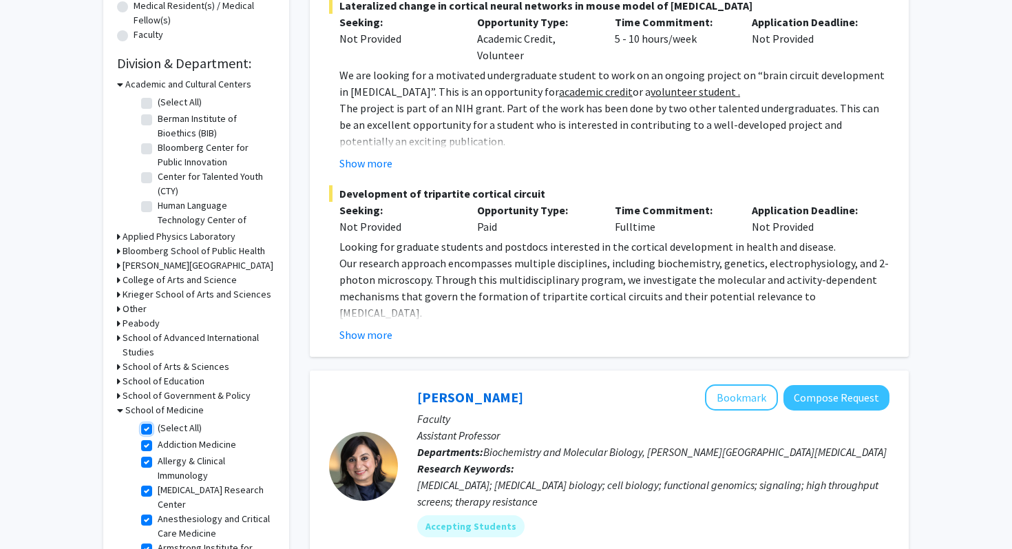
checkbox input "true"
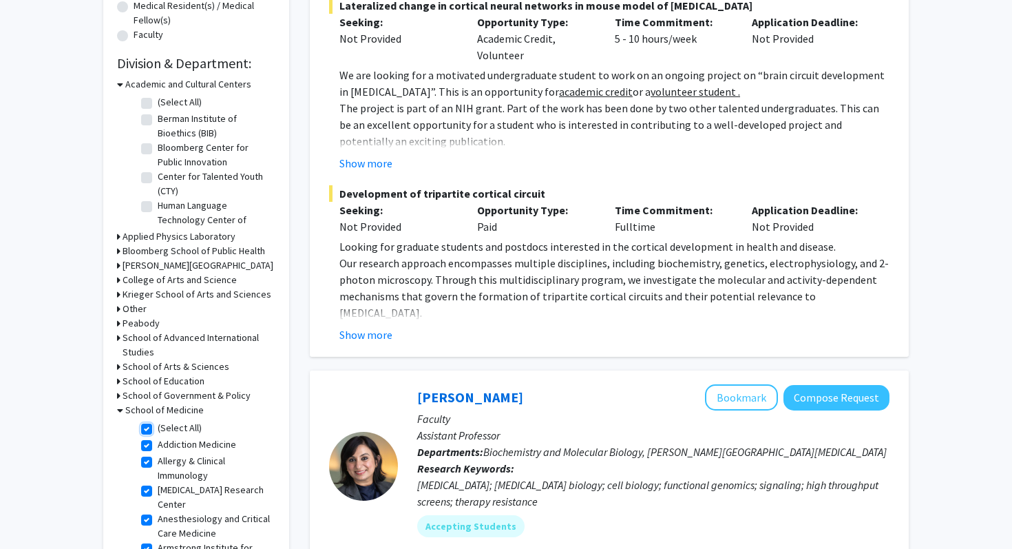
checkbox input "true"
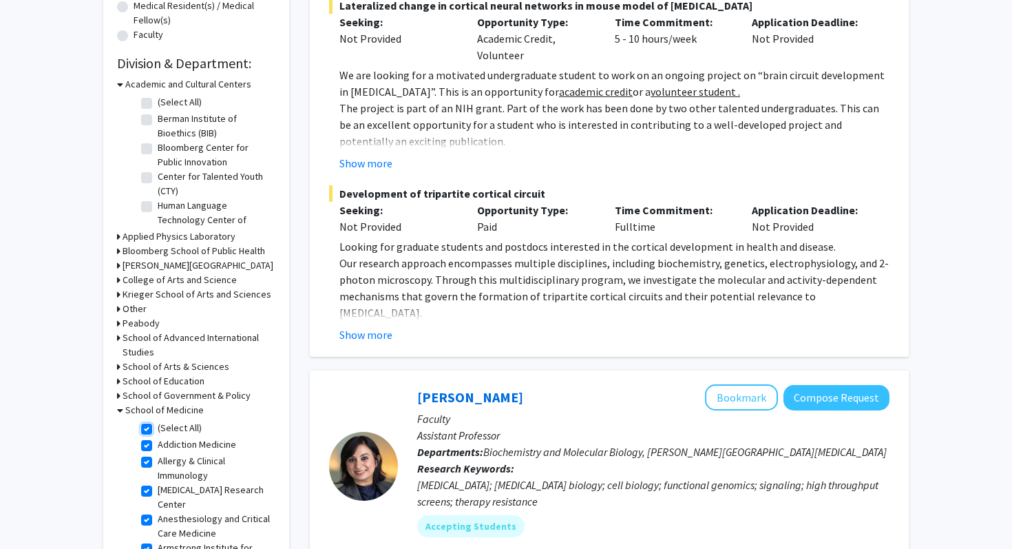
checkbox input "true"
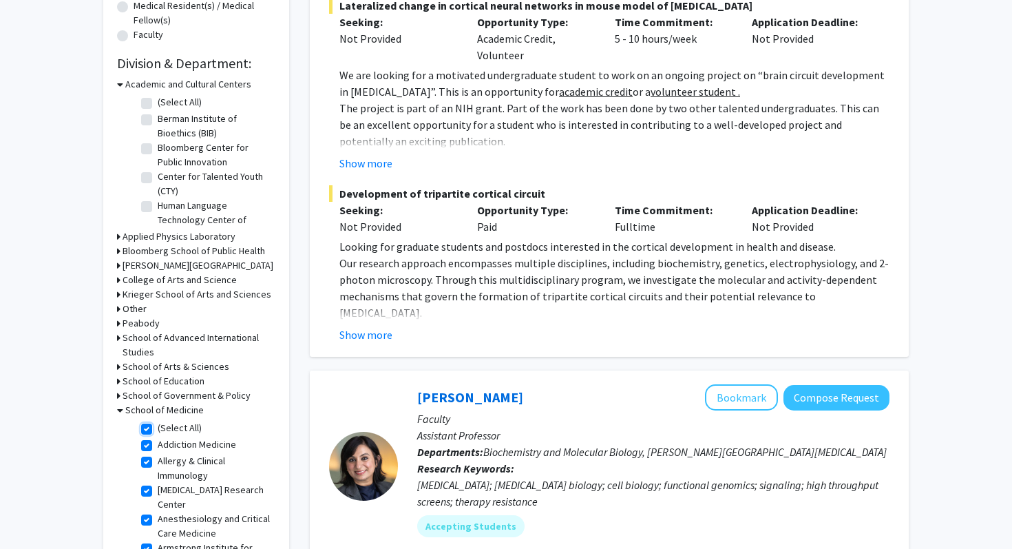
checkbox input "true"
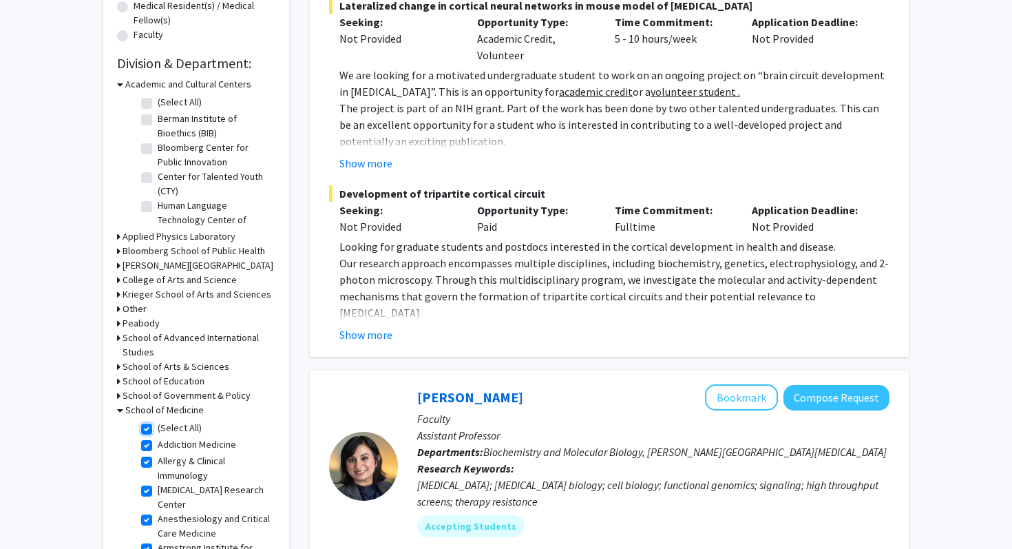
checkbox input "true"
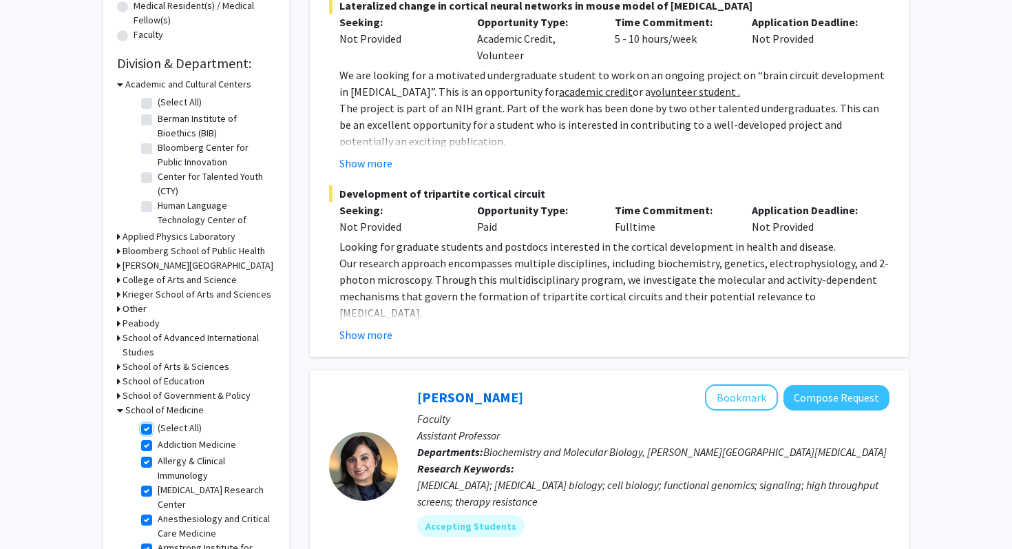
checkbox input "true"
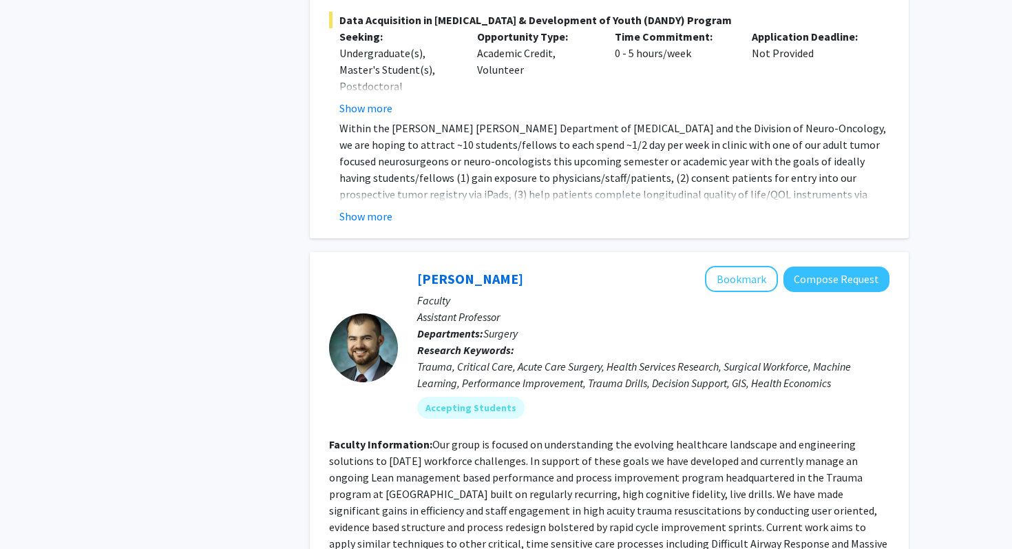
scroll to position [6421, 0]
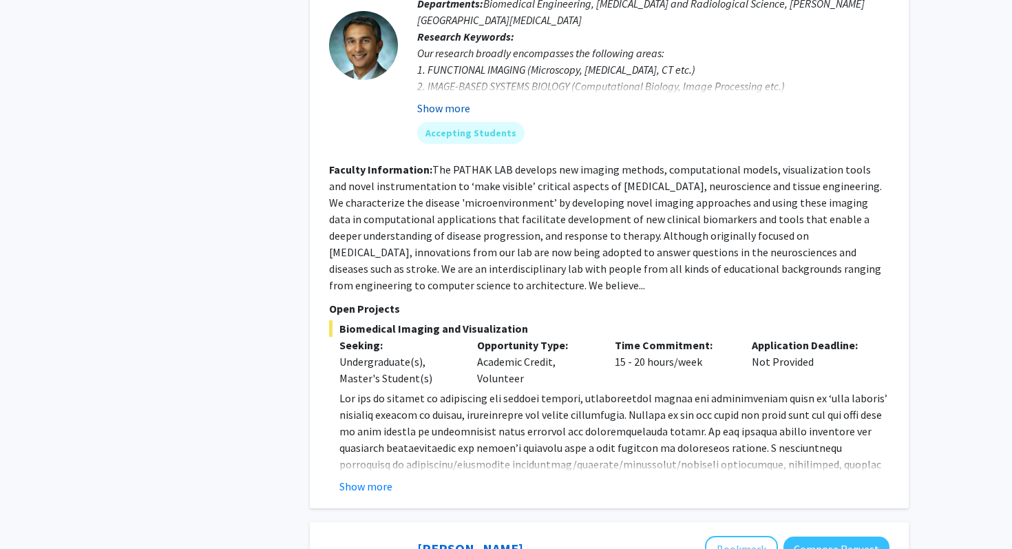
scroll to position [3491, 0]
click at [380, 477] on button "Show more" at bounding box center [365, 485] width 53 height 17
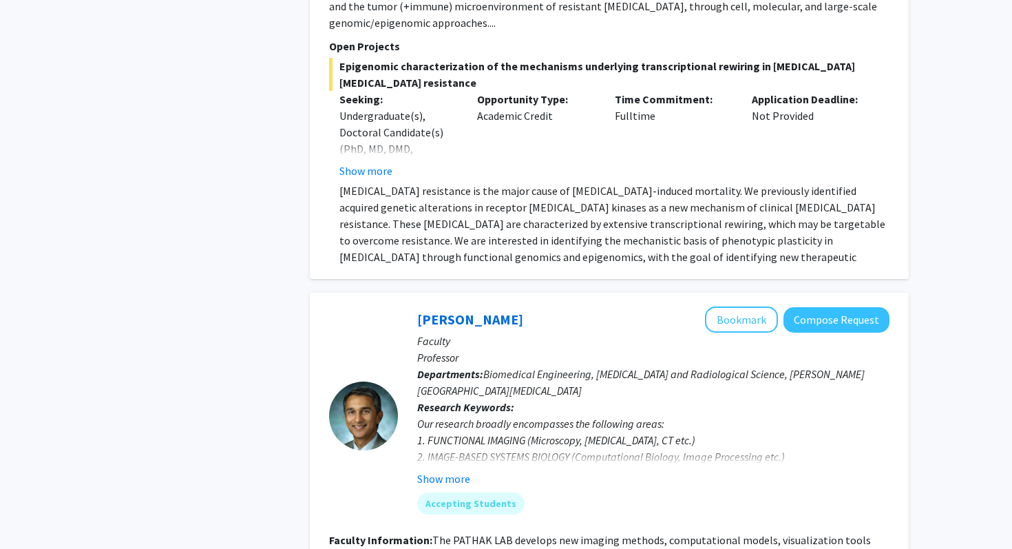
scroll to position [3114, 0]
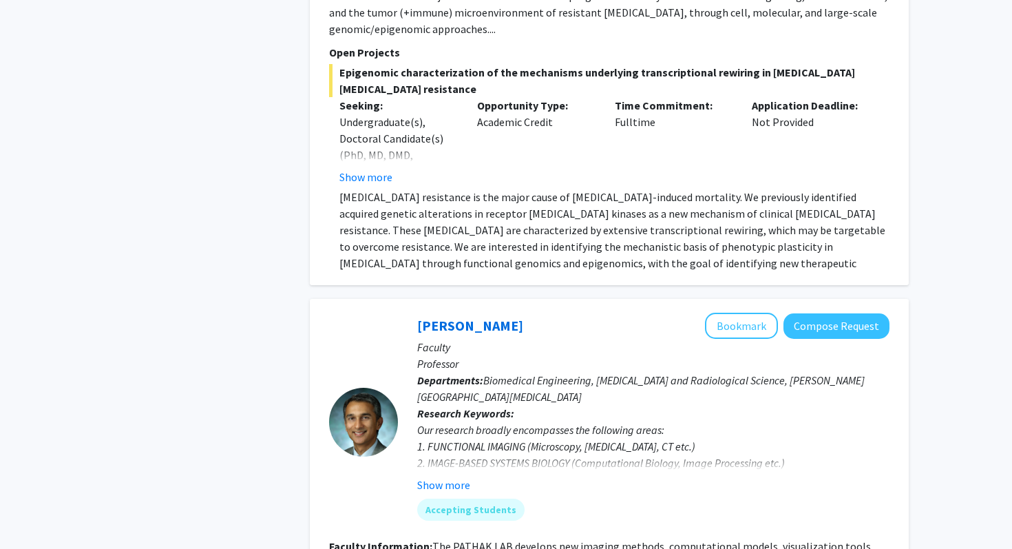
drag, startPoint x: 410, startPoint y: 212, endPoint x: 508, endPoint y: 210, distance: 98.5
click at [508, 313] on div "[PERSON_NAME] Bookmark Compose Request Faculty Professor Departments: Biomedica…" at bounding box center [644, 422] width 492 height 218
copy link "[PERSON_NAME]"
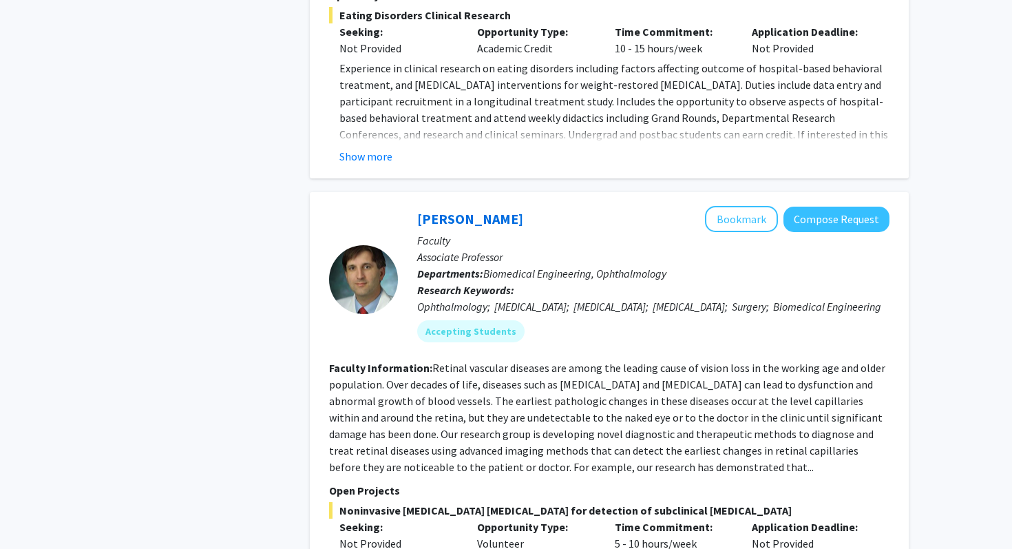
scroll to position [4346, 0]
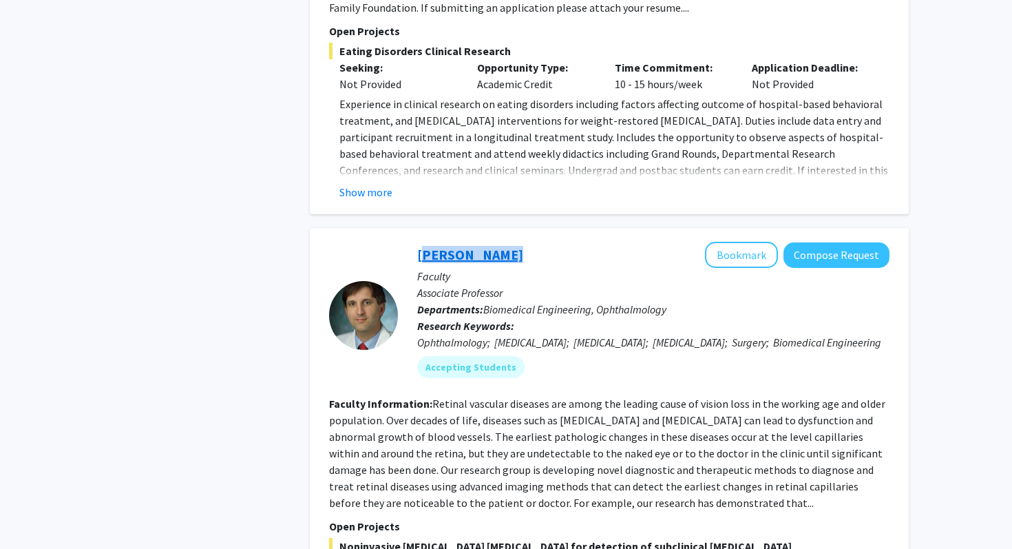
drag, startPoint x: 508, startPoint y: 134, endPoint x: 417, endPoint y: 141, distance: 91.2
click at [417, 242] on div "[PERSON_NAME] Bookmark Compose Request" at bounding box center [653, 255] width 472 height 26
copy link "[PERSON_NAME]"
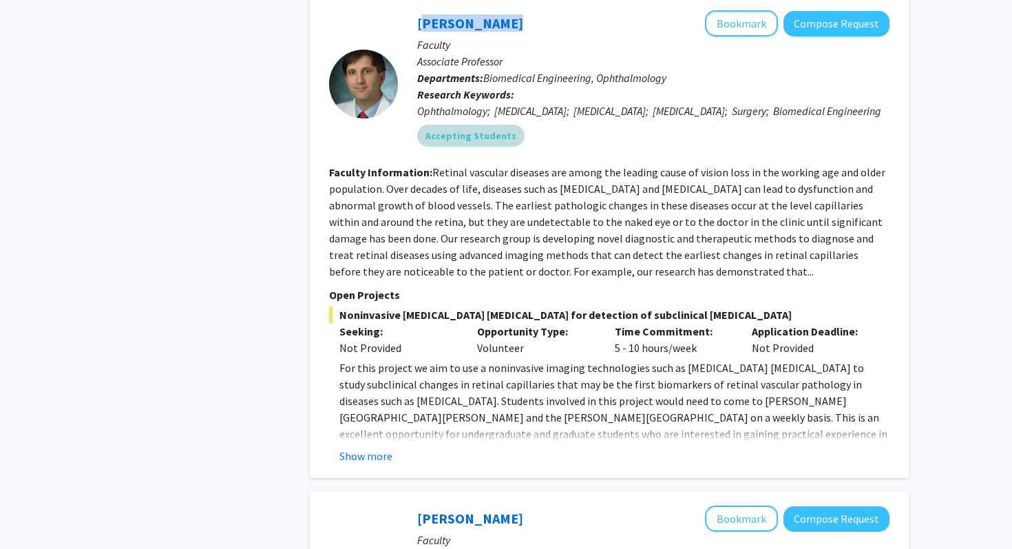
scroll to position [4578, 0]
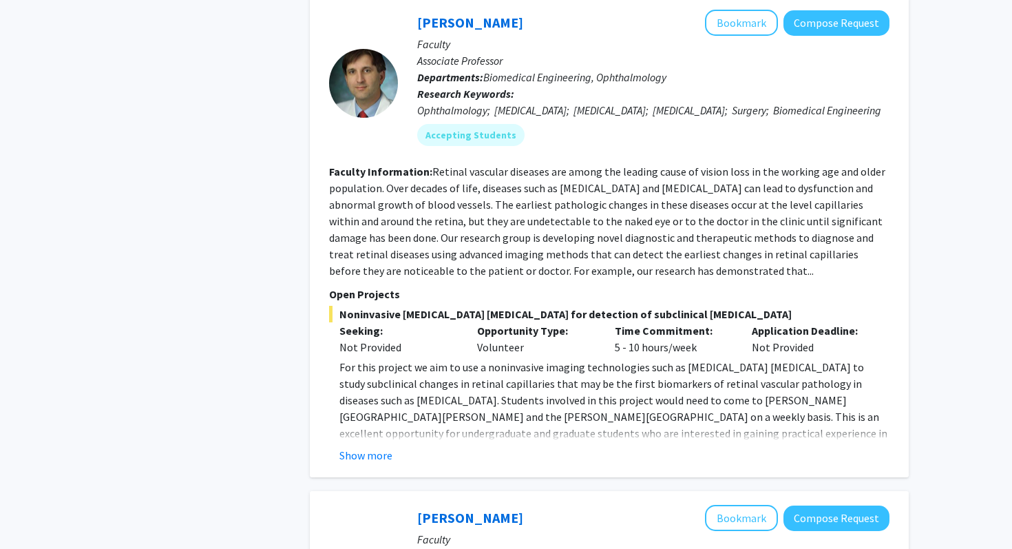
click at [388, 359] on fg-read-more "For this project we aim to use a noninvasive imaging technologies such as [MEDI…" at bounding box center [609, 411] width 561 height 105
click at [385, 447] on button "Show more" at bounding box center [365, 455] width 53 height 17
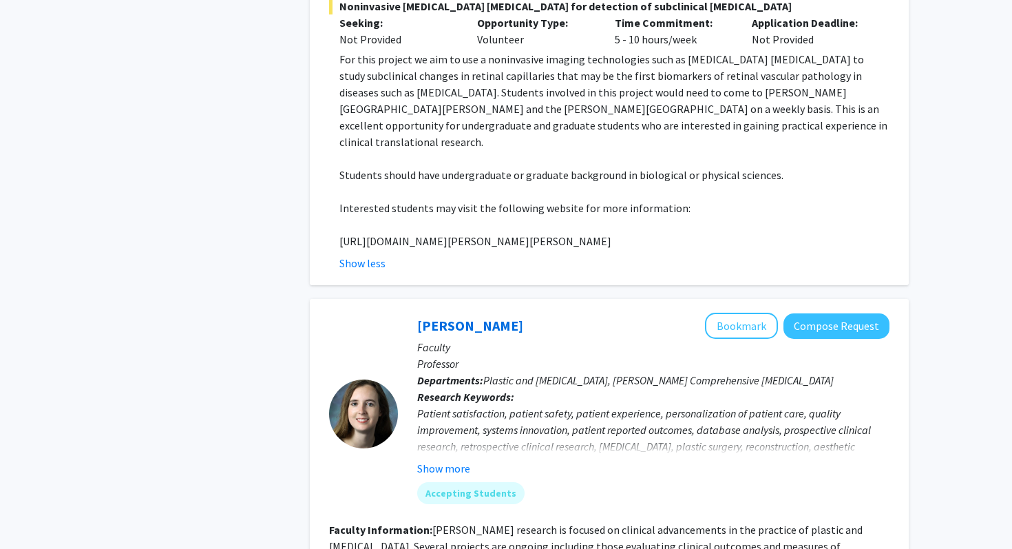
scroll to position [5157, 0]
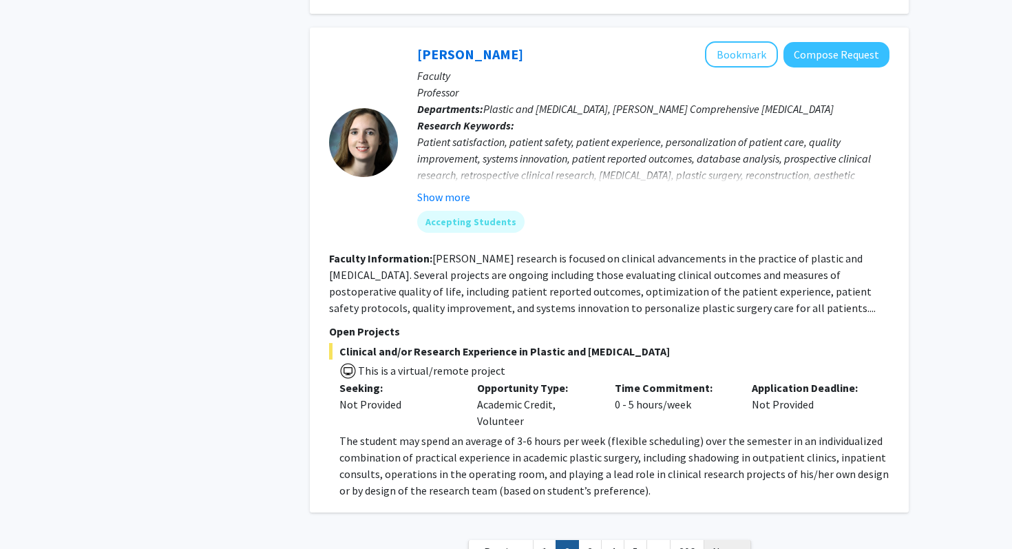
click at [726, 545] on span "Next »" at bounding box center [728, 552] width 30 height 14
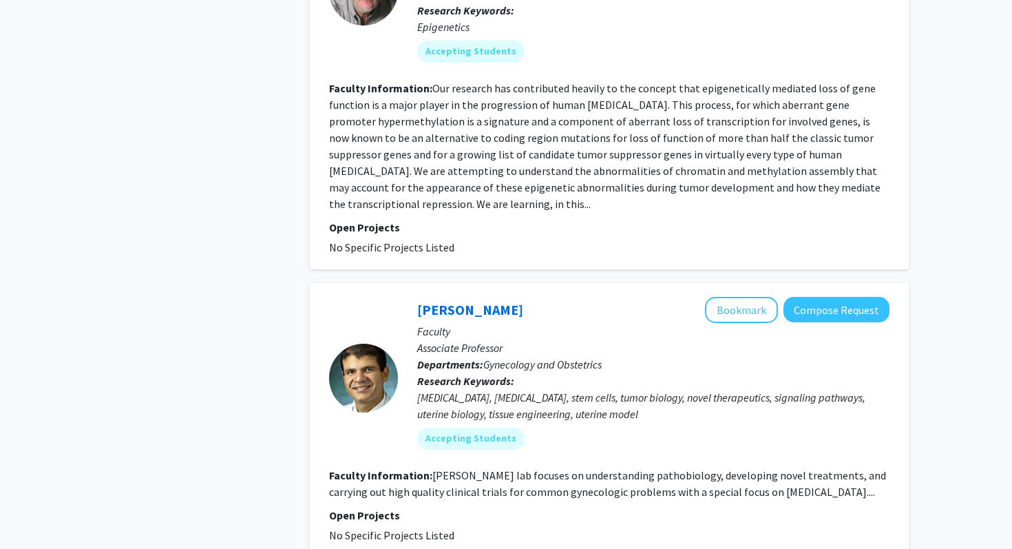
scroll to position [4284, 0]
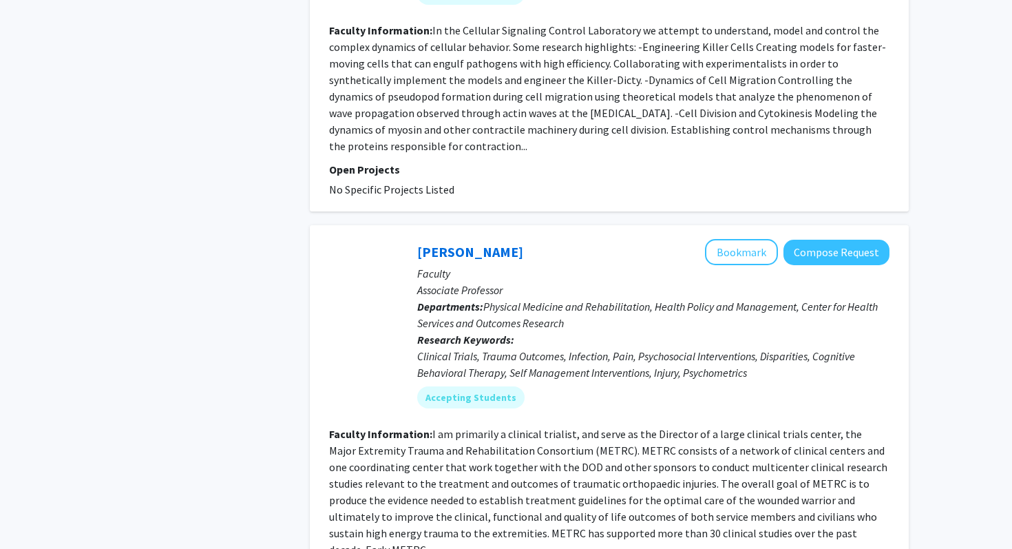
scroll to position [3422, 0]
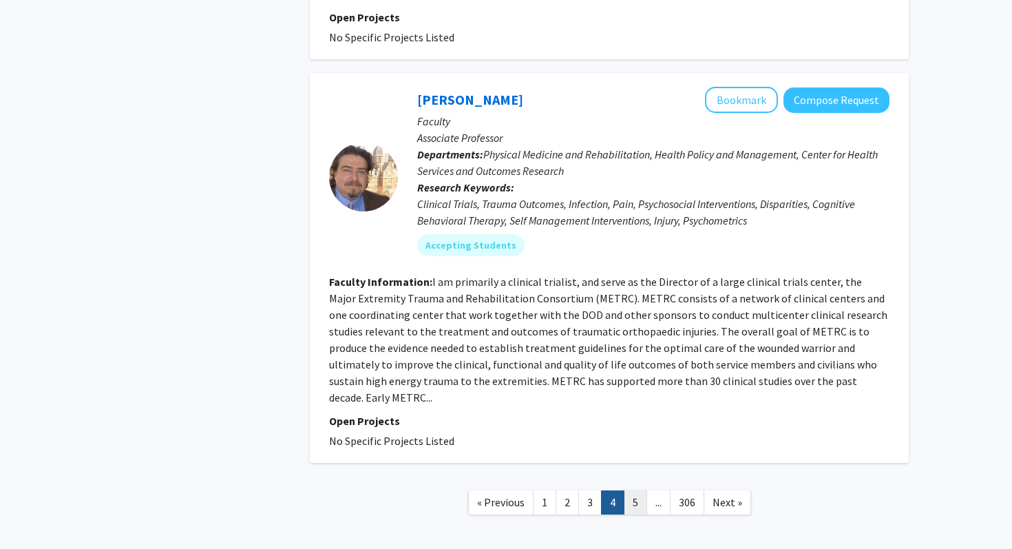
click at [634, 490] on link "5" at bounding box center [635, 502] width 23 height 24
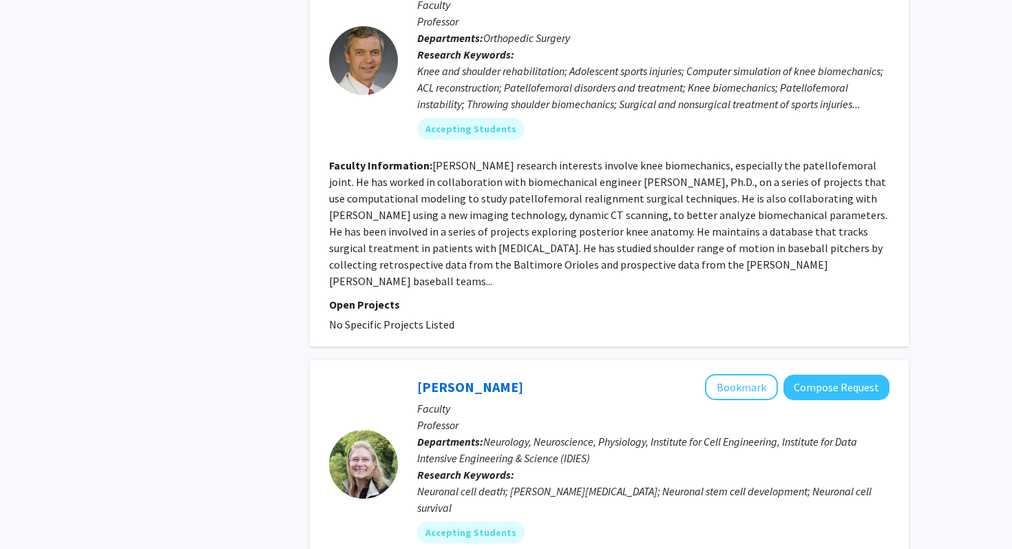
scroll to position [3373, 0]
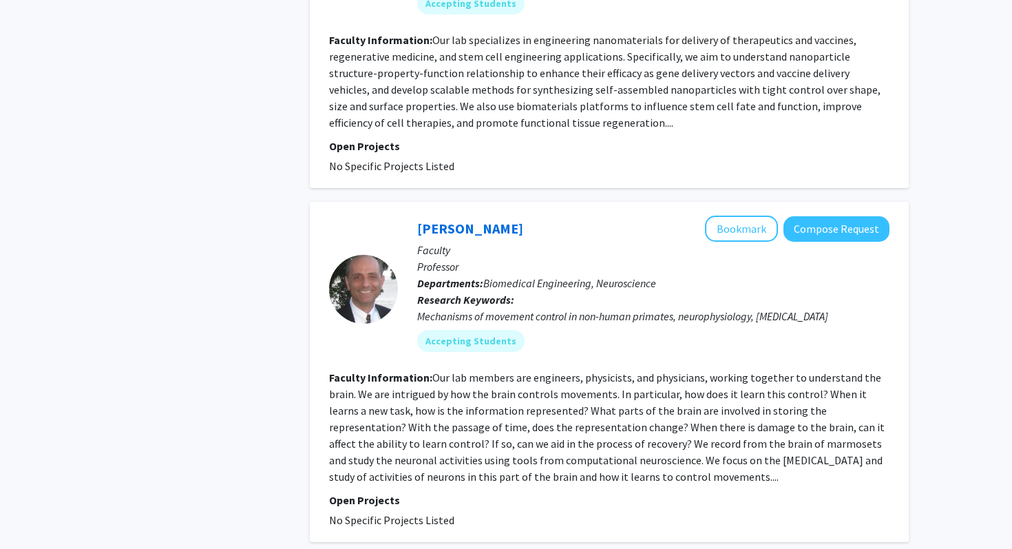
scroll to position [2480, 0]
drag, startPoint x: 406, startPoint y: 150, endPoint x: 529, endPoint y: 151, distance: 123.3
click at [530, 216] on div "[PERSON_NAME] Bookmark Compose Request Faculty Professor Departments: Biomedica…" at bounding box center [644, 289] width 492 height 147
click at [529, 216] on div "[PERSON_NAME] Bookmark Compose Request" at bounding box center [653, 229] width 472 height 26
drag, startPoint x: 540, startPoint y: 149, endPoint x: 419, endPoint y: 151, distance: 121.2
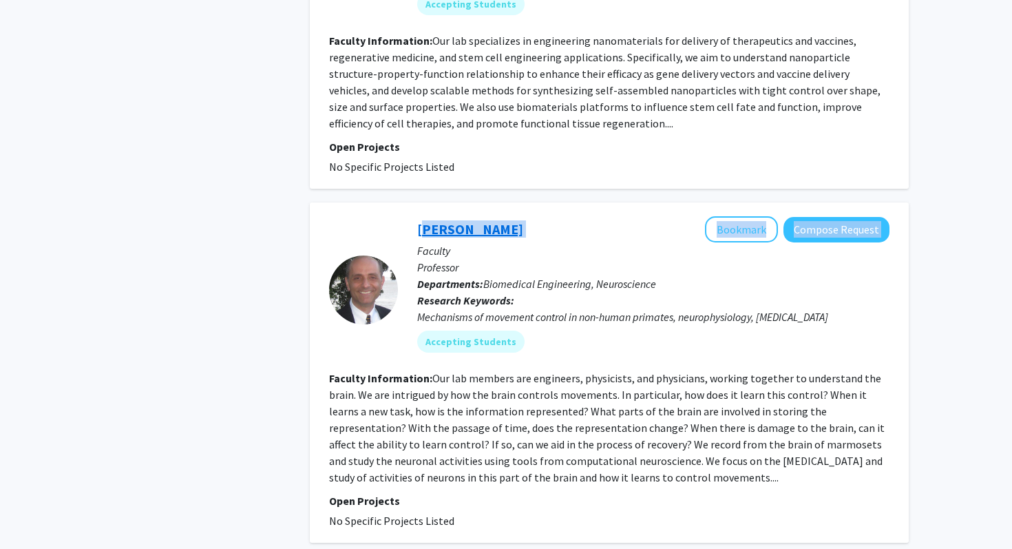
click at [419, 216] on div "[PERSON_NAME] Bookmark Compose Request" at bounding box center [653, 229] width 472 height 26
copy div "[PERSON_NAME] Bookmark Compose Request"
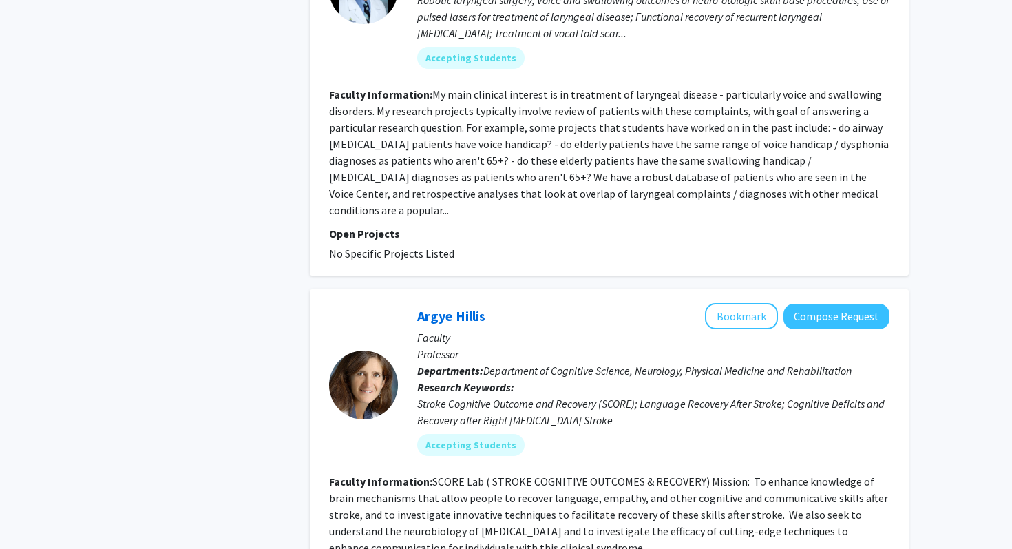
scroll to position [3268, 0]
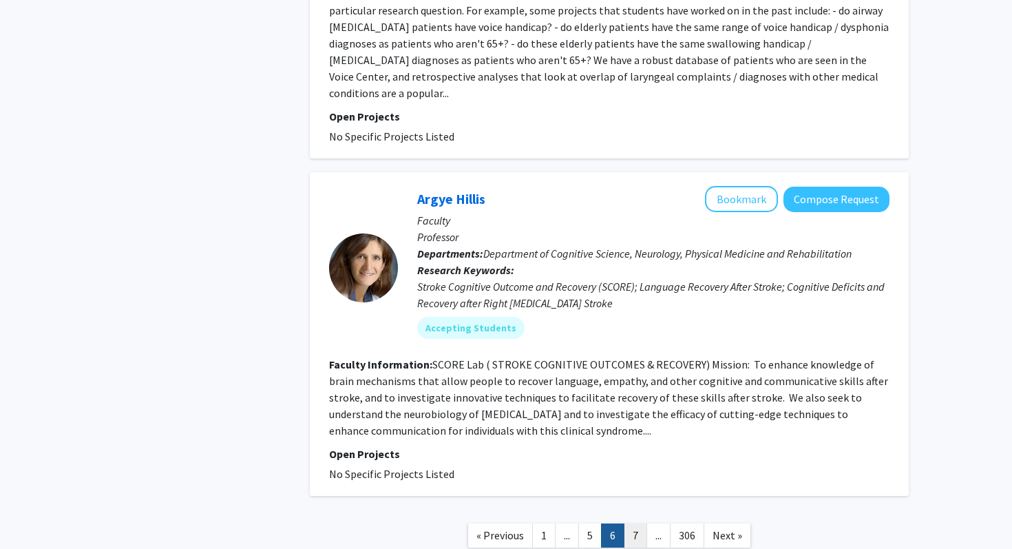
click at [627, 523] on link "7" at bounding box center [635, 535] width 23 height 24
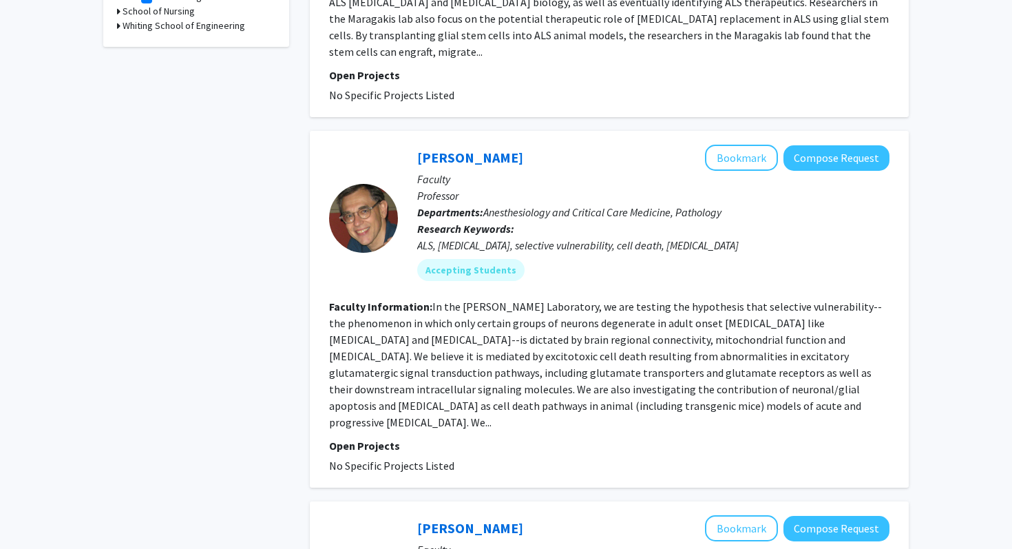
scroll to position [697, 0]
